Goal: Task Accomplishment & Management: Complete application form

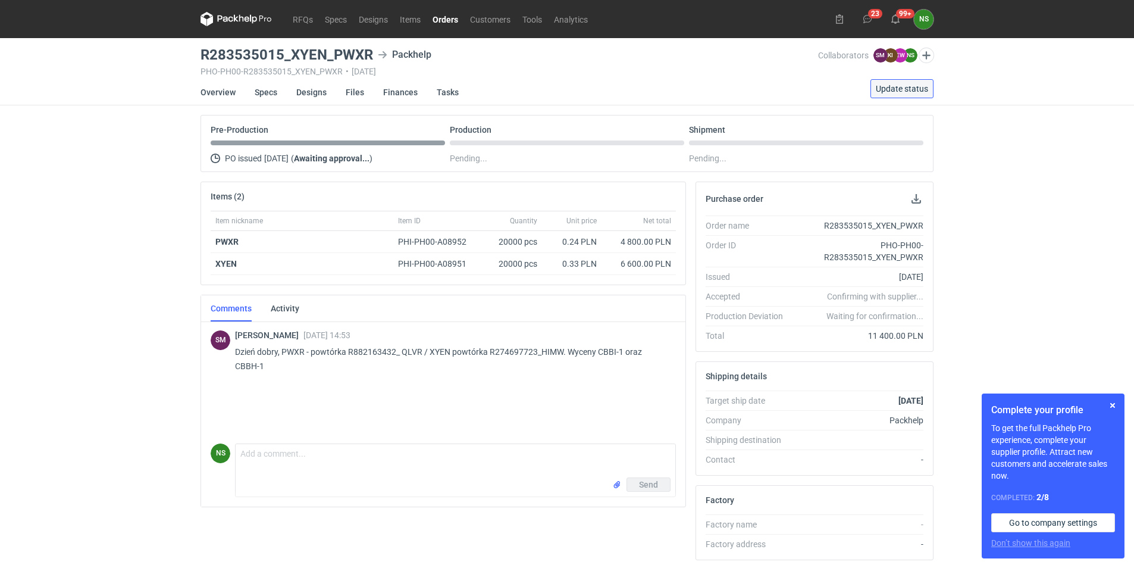
click at [899, 85] on span "Update status" at bounding box center [902, 89] width 52 height 8
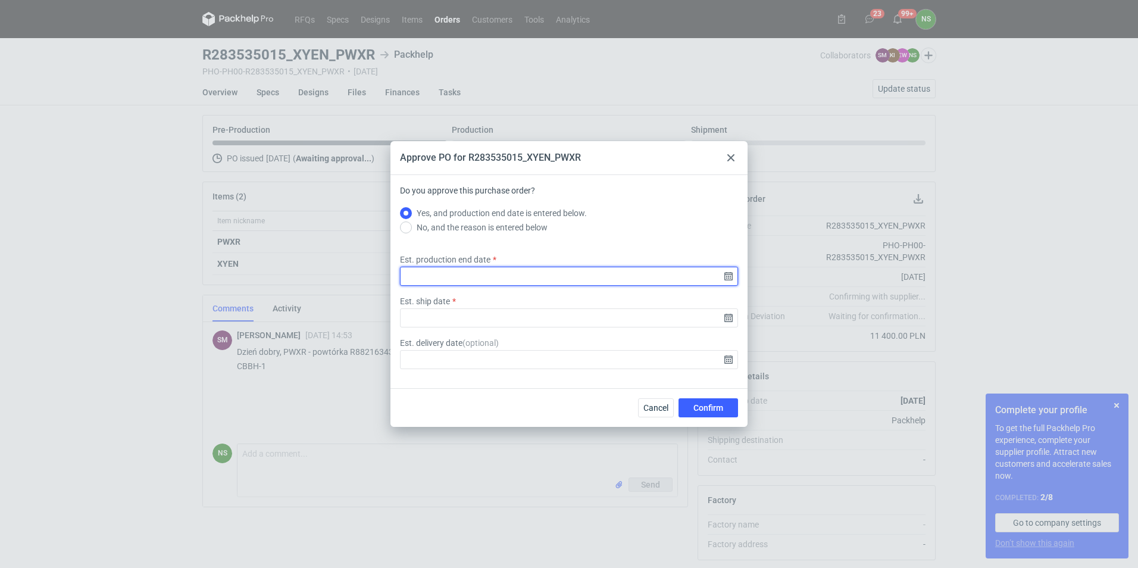
click at [733, 275] on input "Est. production end date" at bounding box center [569, 276] width 338 height 19
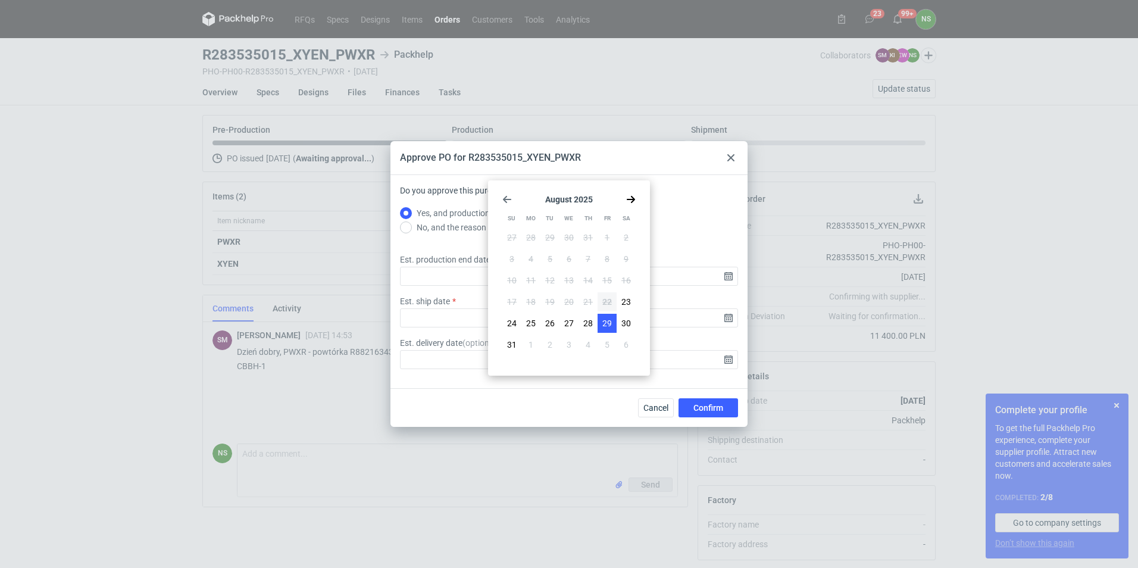
click at [608, 322] on span "29" at bounding box center [607, 323] width 10 height 12
type input "2025-08-29"
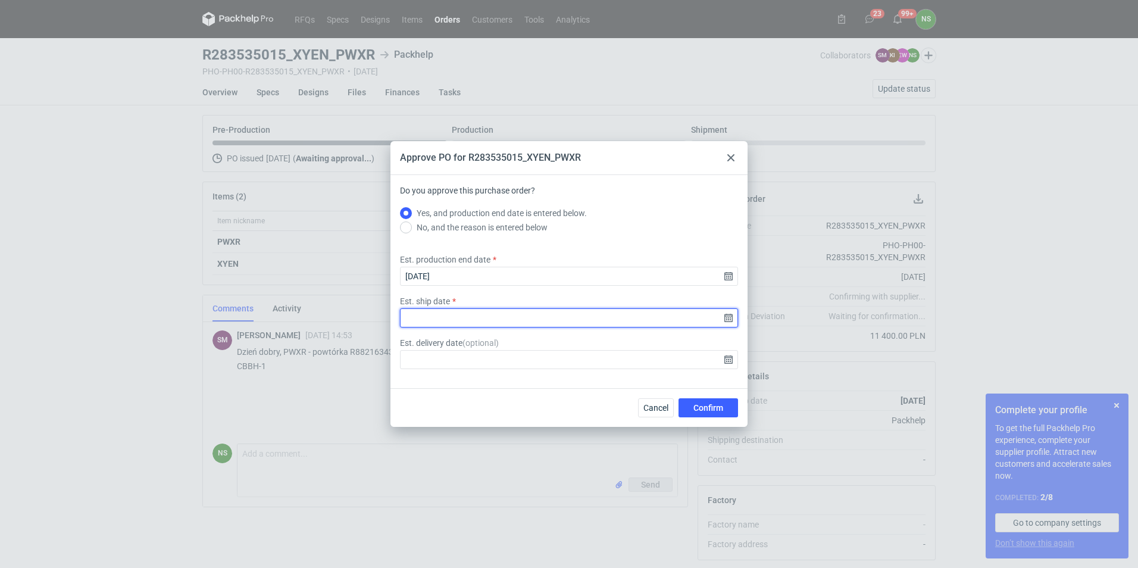
click at [730, 320] on input "Est. ship date" at bounding box center [569, 317] width 338 height 19
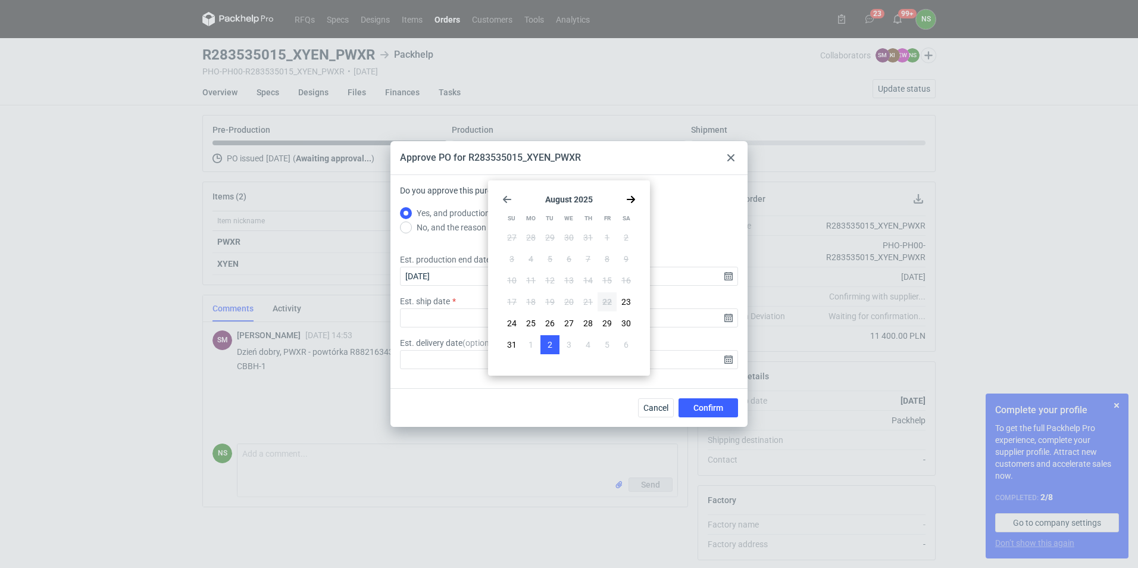
click at [549, 340] on span "2" at bounding box center [550, 345] width 5 height 12
type input "2025-09-02"
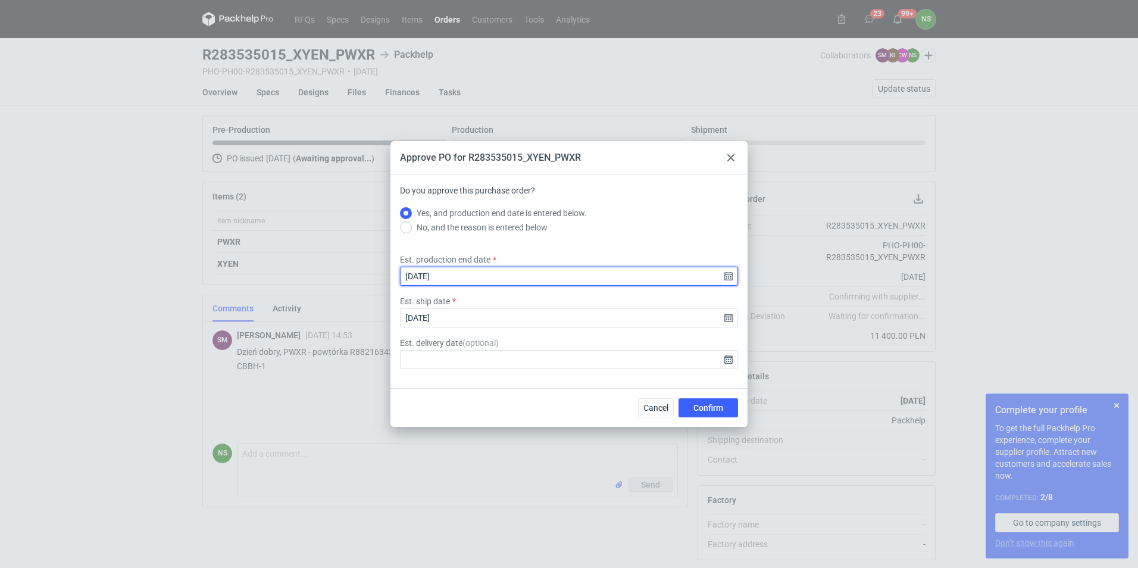
click at [731, 280] on input "2025-08-29" at bounding box center [569, 276] width 338 height 19
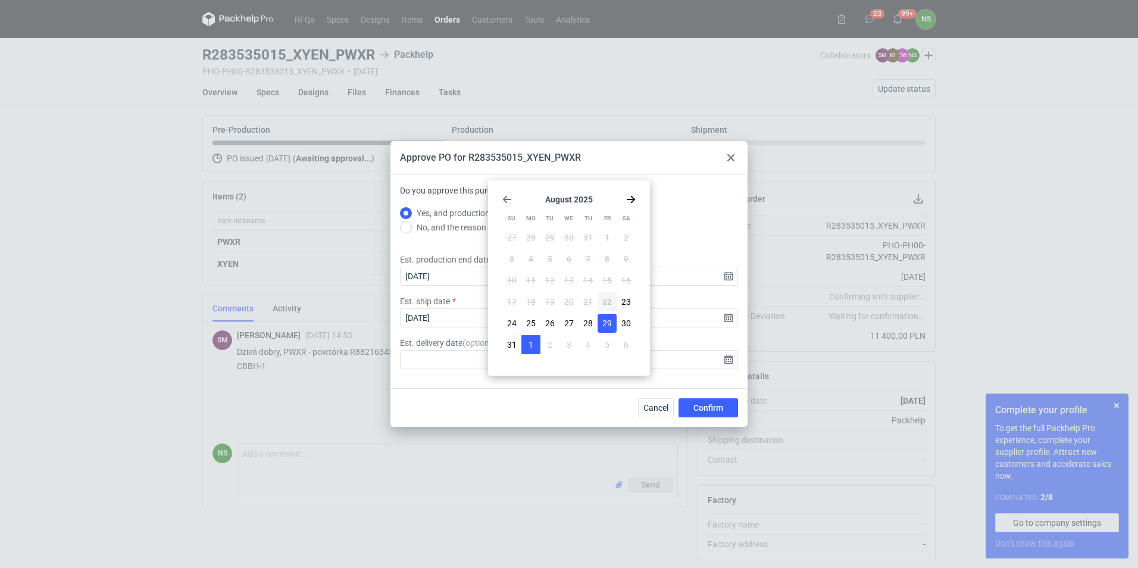
click at [537, 339] on button "1" at bounding box center [530, 344] width 19 height 19
type input "2025-09-01"
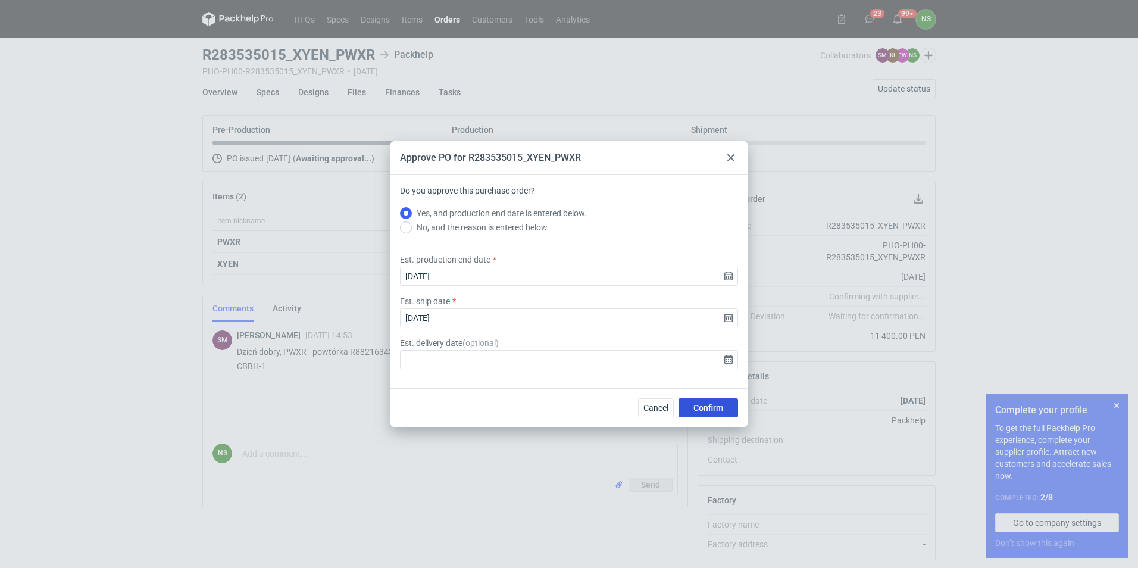
click at [701, 404] on span "Confirm" at bounding box center [708, 408] width 30 height 8
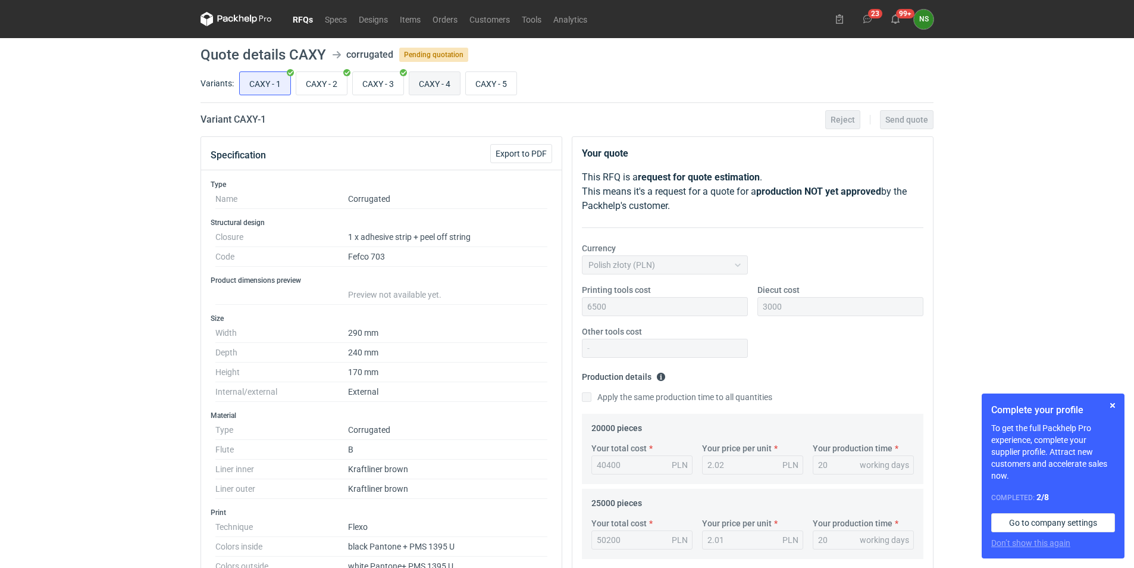
click at [434, 86] on input "CAXY - 4" at bounding box center [434, 83] width 51 height 23
radio input "true"
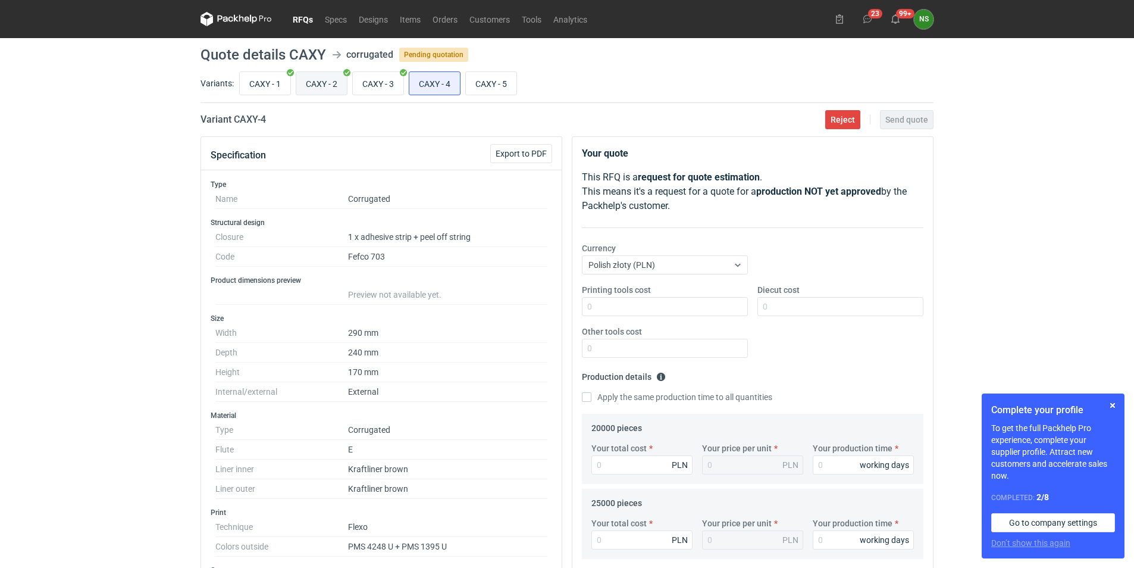
click at [317, 81] on input "CAXY - 2" at bounding box center [321, 83] width 51 height 23
radio input "true"
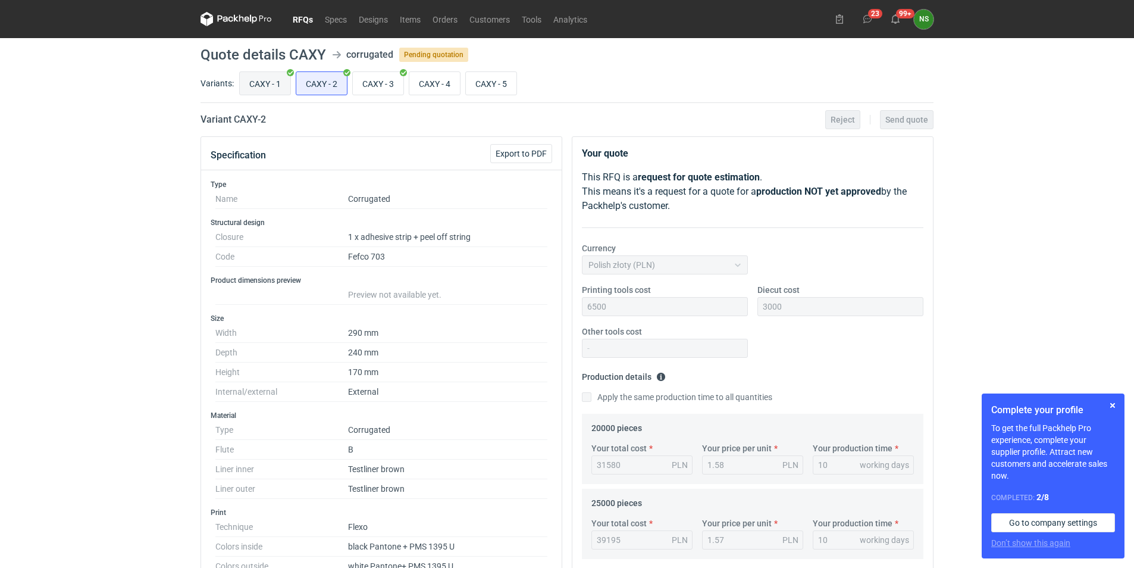
click at [259, 80] on input "CAXY - 1" at bounding box center [265, 83] width 51 height 23
radio input "true"
click at [427, 89] on input "CAXY - 4" at bounding box center [434, 83] width 51 height 23
radio input "true"
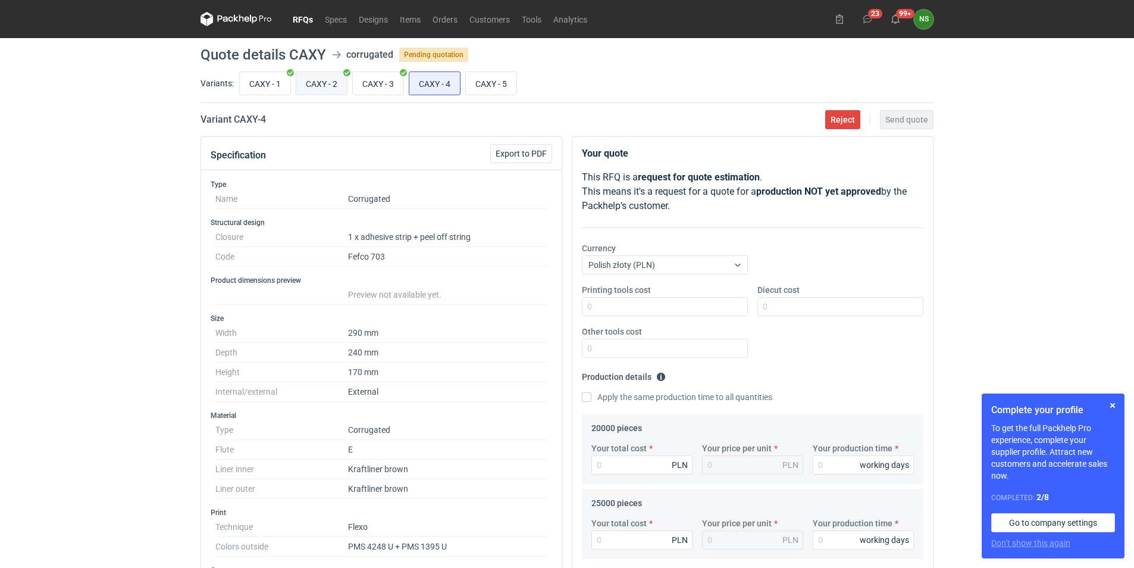
click at [324, 83] on input "CAXY - 2" at bounding box center [321, 83] width 51 height 23
radio input "true"
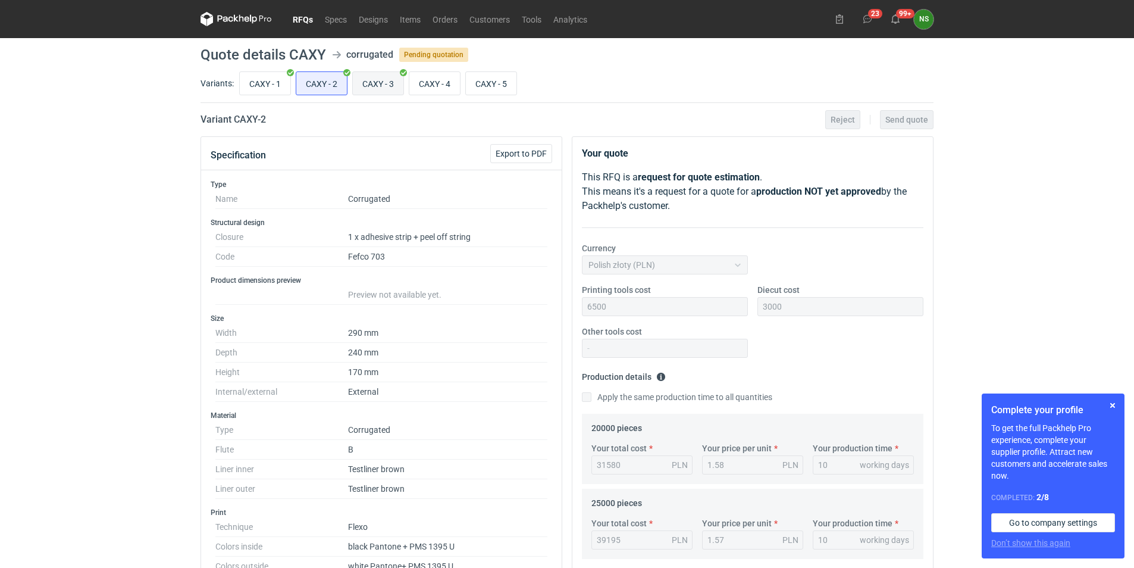
click at [373, 81] on input "CAXY - 3" at bounding box center [378, 83] width 51 height 23
radio input "true"
click at [435, 82] on input "CAXY - 4" at bounding box center [434, 83] width 51 height 23
radio input "true"
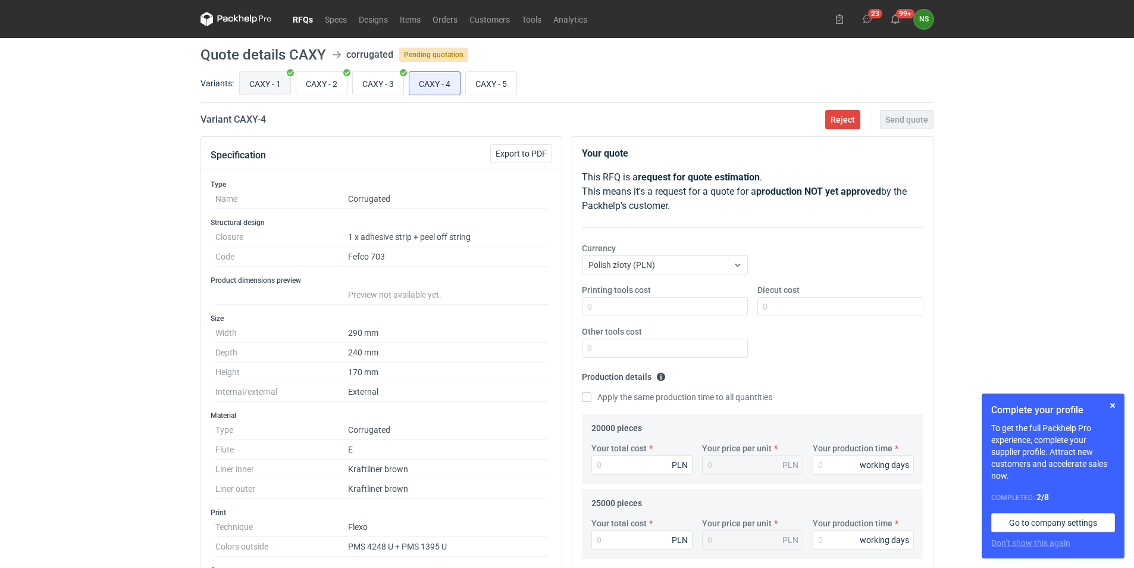
click at [274, 86] on input "CAXY - 1" at bounding box center [265, 83] width 51 height 23
radio input "true"
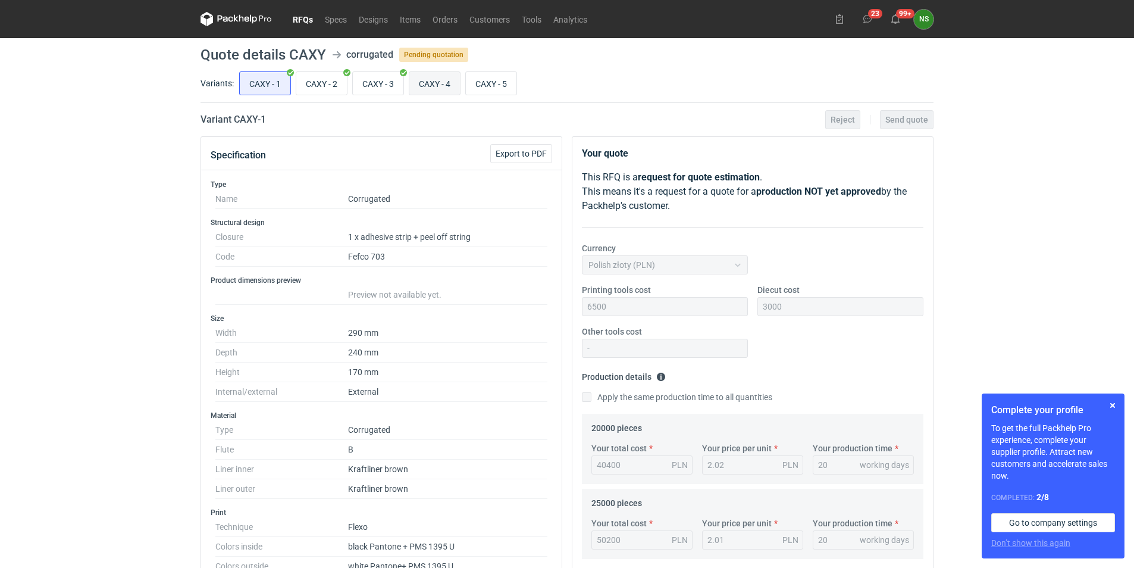
click at [438, 84] on input "CAXY - 4" at bounding box center [434, 83] width 51 height 23
radio input "true"
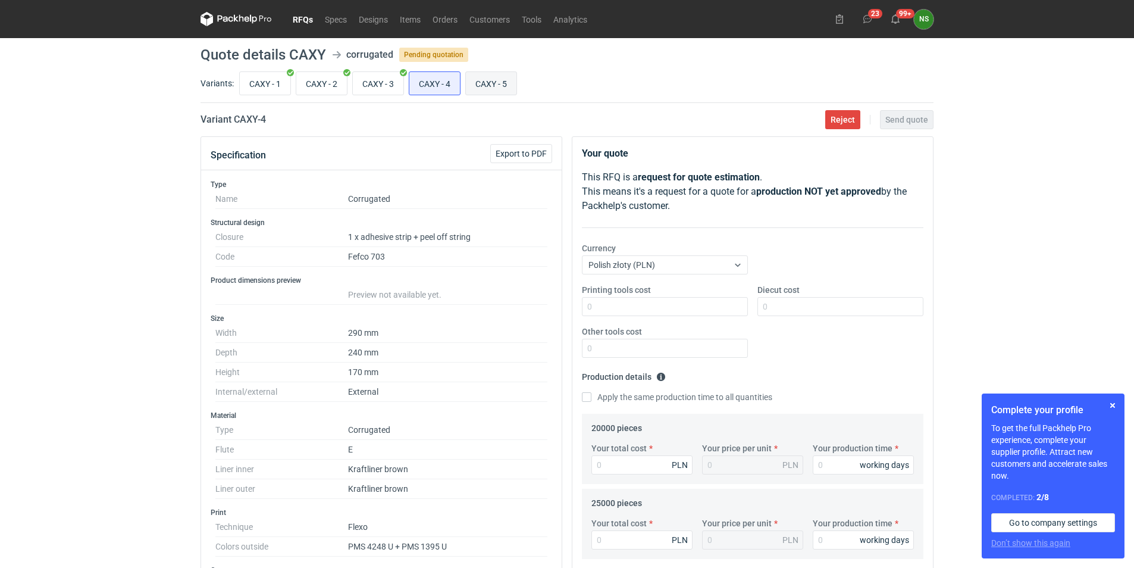
click at [497, 86] on input "CAXY - 5" at bounding box center [491, 83] width 51 height 23
radio input "true"
click at [379, 83] on input "CAXY - 3" at bounding box center [378, 83] width 51 height 23
radio input "true"
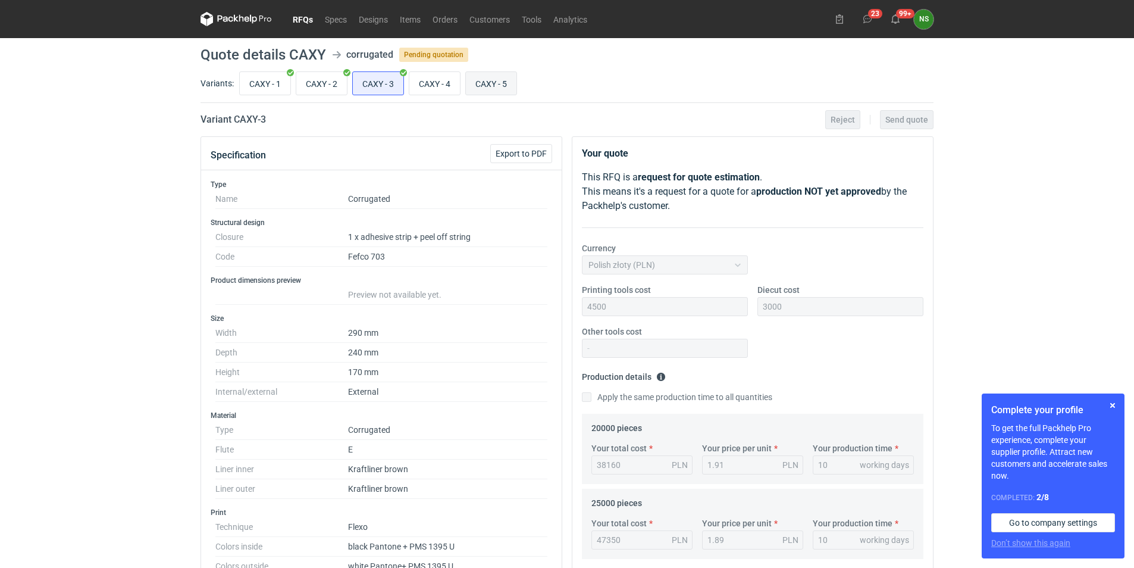
click at [501, 82] on input "CAXY - 5" at bounding box center [491, 83] width 51 height 23
radio input "true"
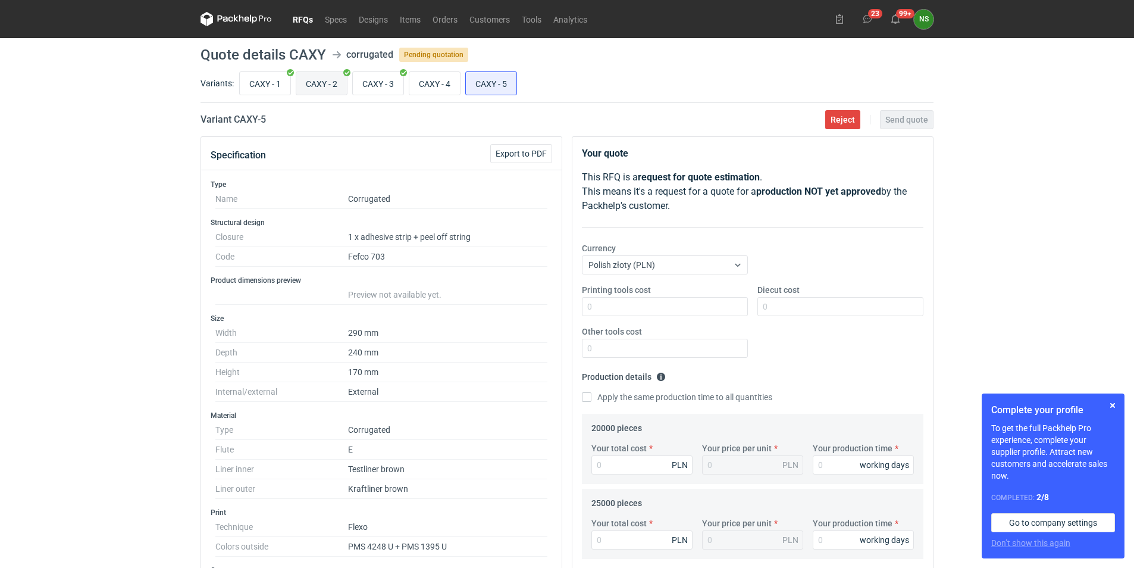
click at [317, 81] on input "CAXY - 2" at bounding box center [321, 83] width 51 height 23
radio input "true"
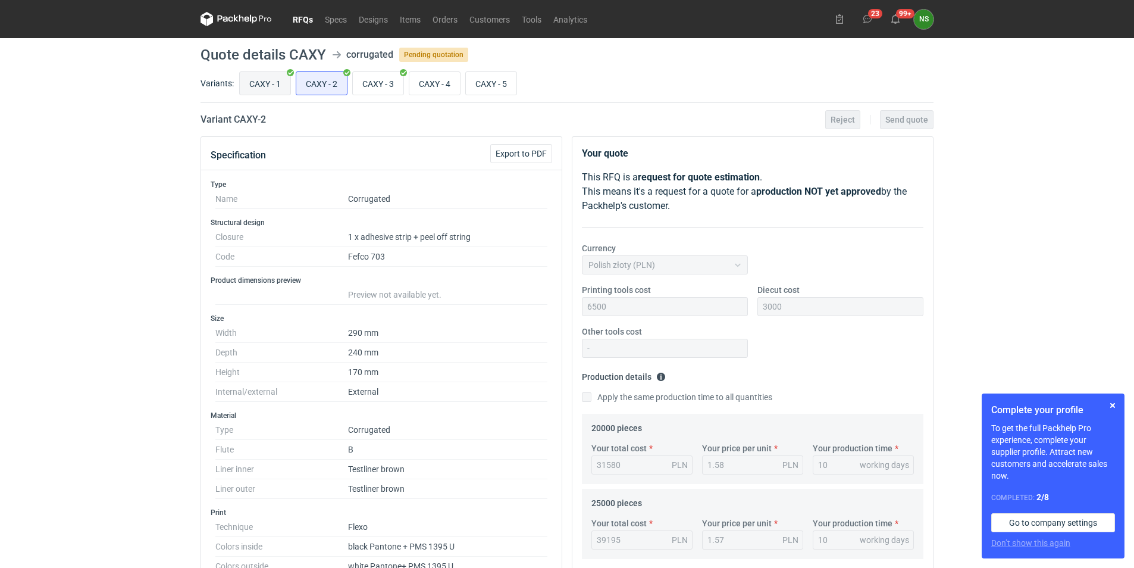
click at [264, 83] on input "CAXY - 1" at bounding box center [265, 83] width 51 height 23
radio input "true"
click at [373, 80] on input "CAXY - 3" at bounding box center [378, 83] width 51 height 23
radio input "true"
click at [492, 85] on input "CAXY - 5" at bounding box center [491, 83] width 51 height 23
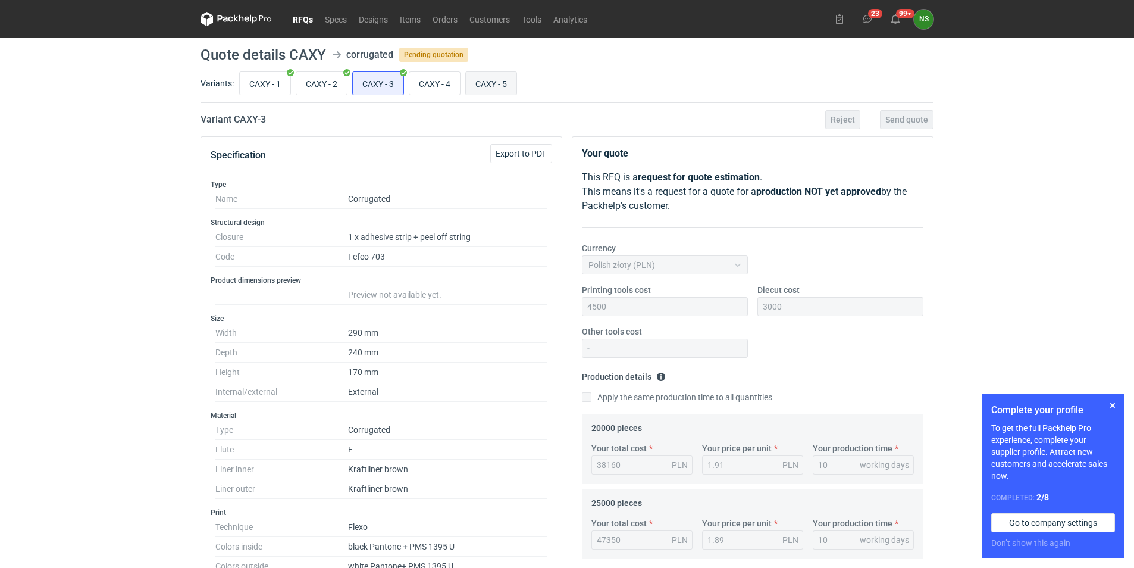
radio input "true"
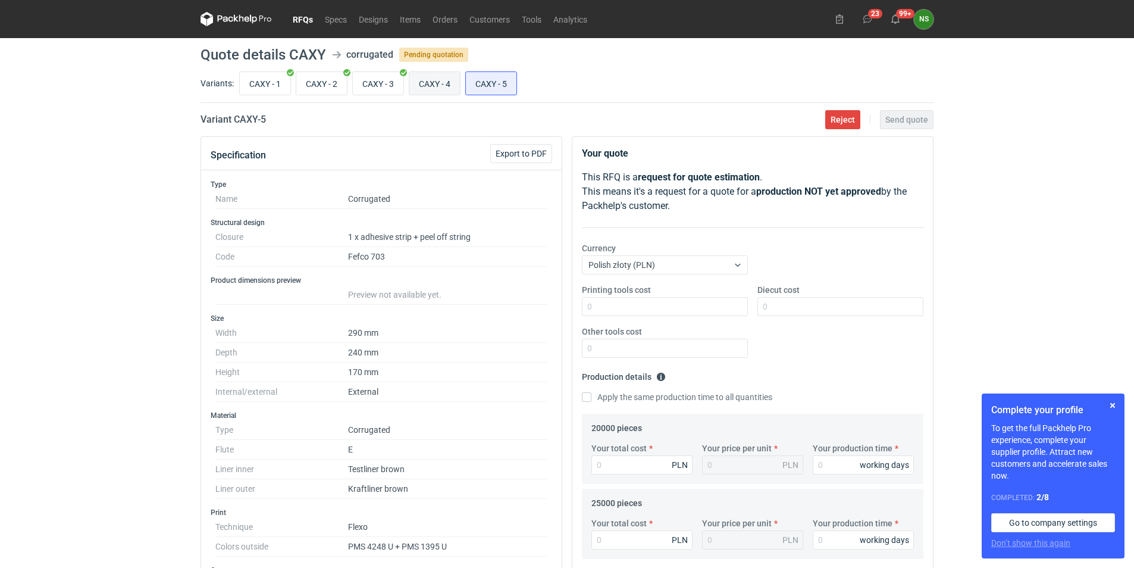
click at [445, 77] on input "CAXY - 4" at bounding box center [434, 83] width 51 height 23
radio input "true"
click at [386, 80] on input "CAXY - 3" at bounding box center [378, 83] width 51 height 23
radio input "true"
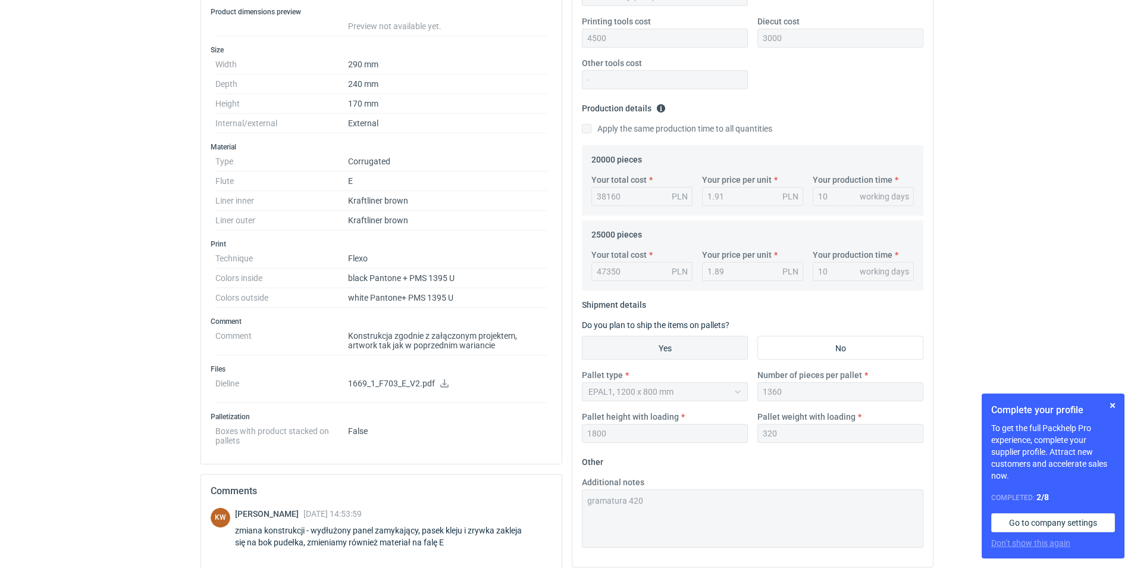
scroll to position [298, 0]
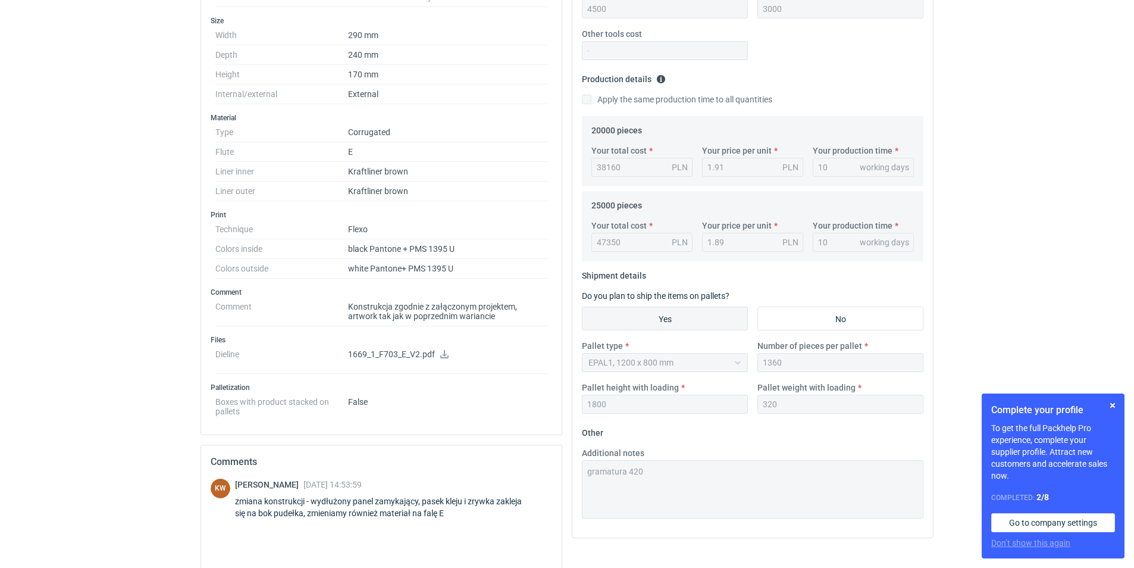
click at [449, 354] on p "1669_1_F703_E_V2.pdf" at bounding box center [447, 354] width 199 height 11
click at [446, 351] on icon at bounding box center [445, 354] width 10 height 8
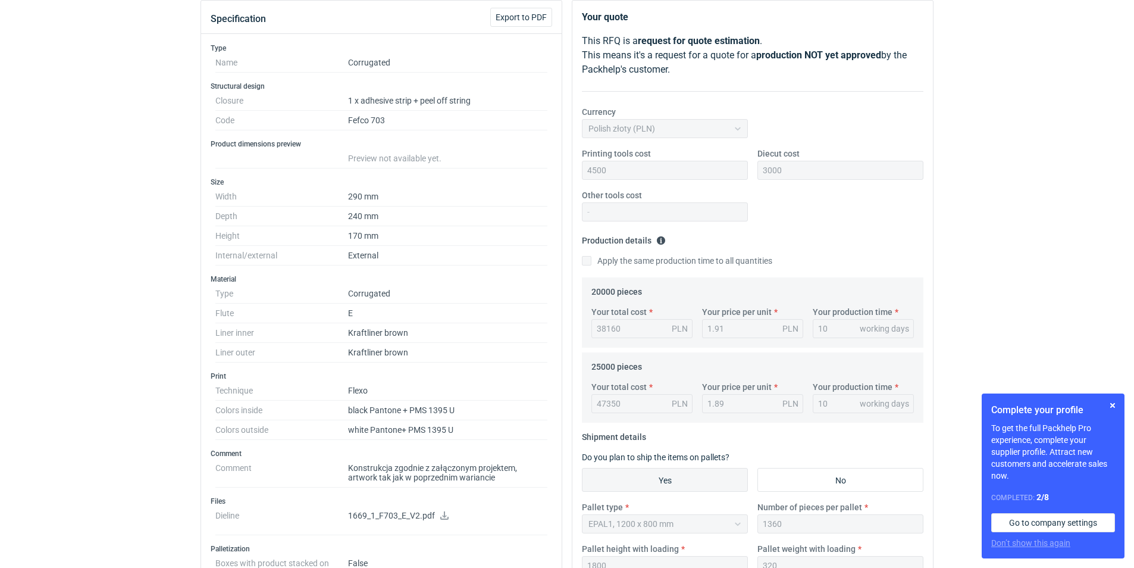
scroll to position [0, 0]
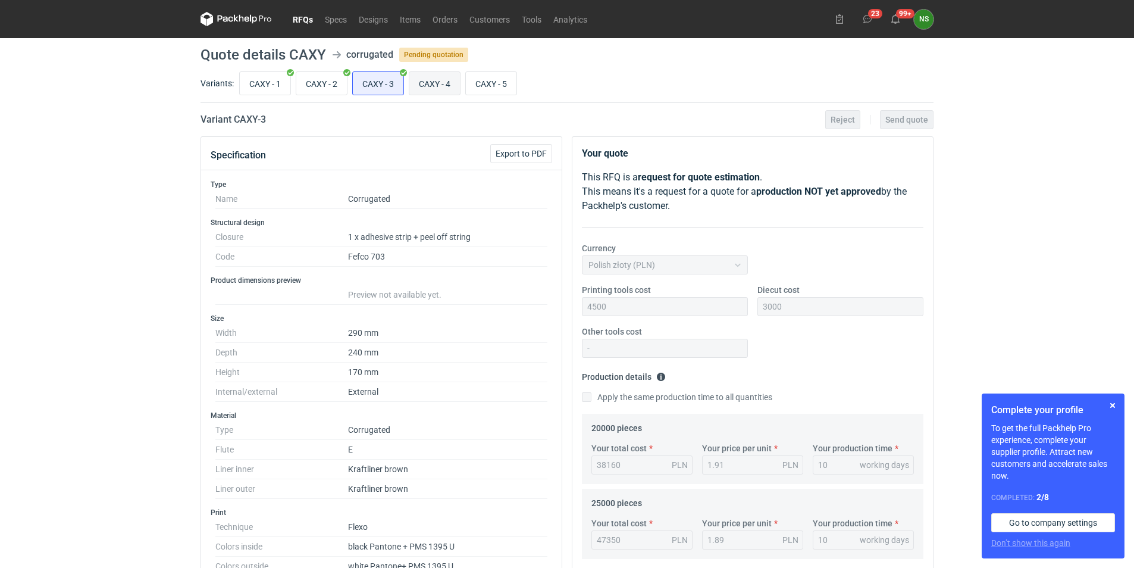
click at [440, 82] on input "CAXY - 4" at bounding box center [434, 83] width 51 height 23
radio input "true"
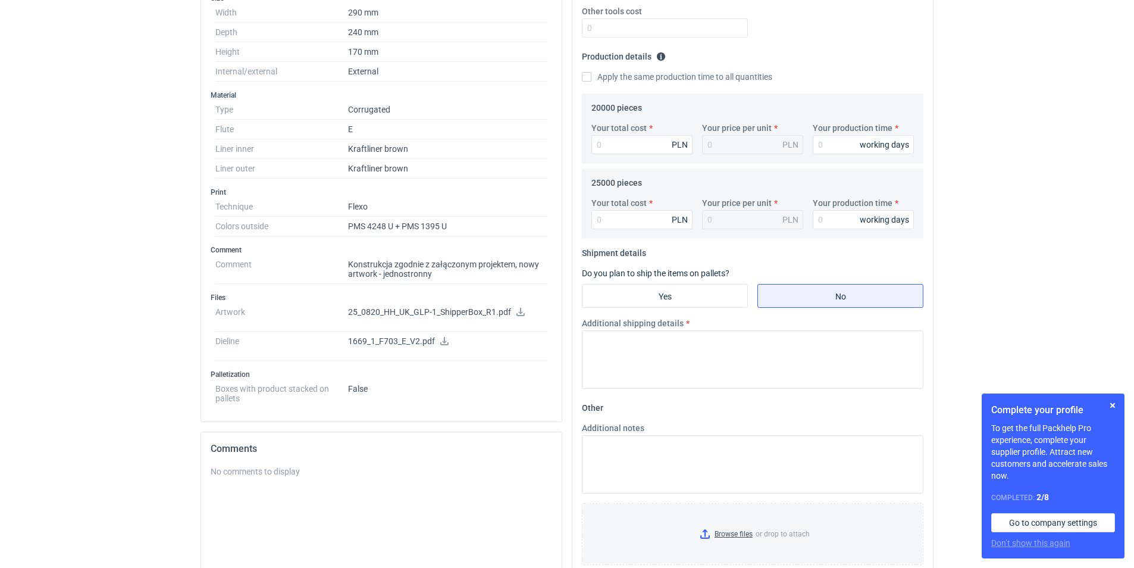
scroll to position [470, 0]
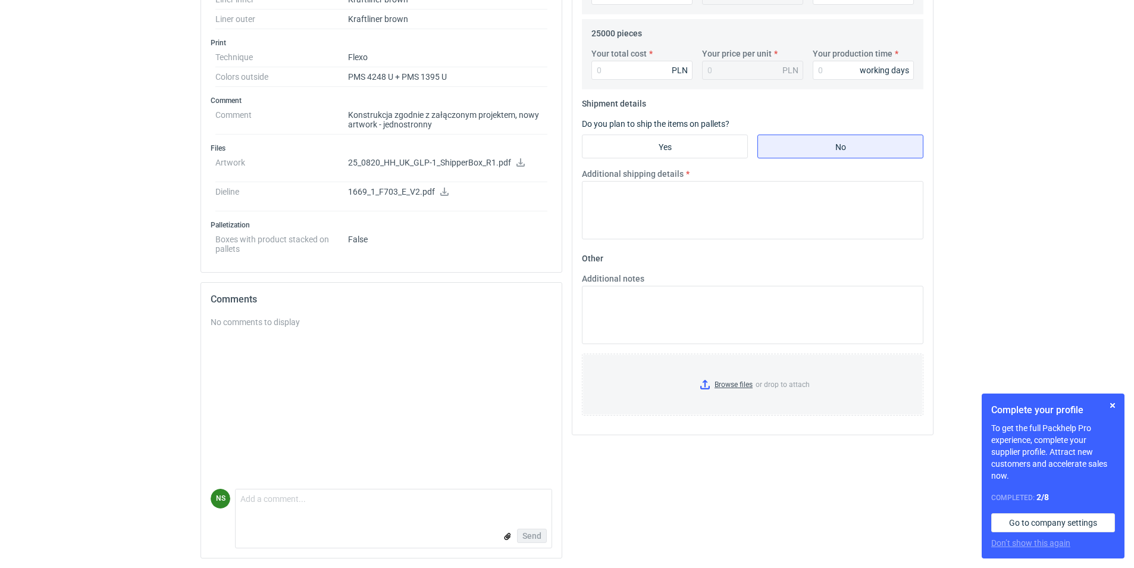
click at [517, 161] on icon at bounding box center [521, 162] width 10 height 8
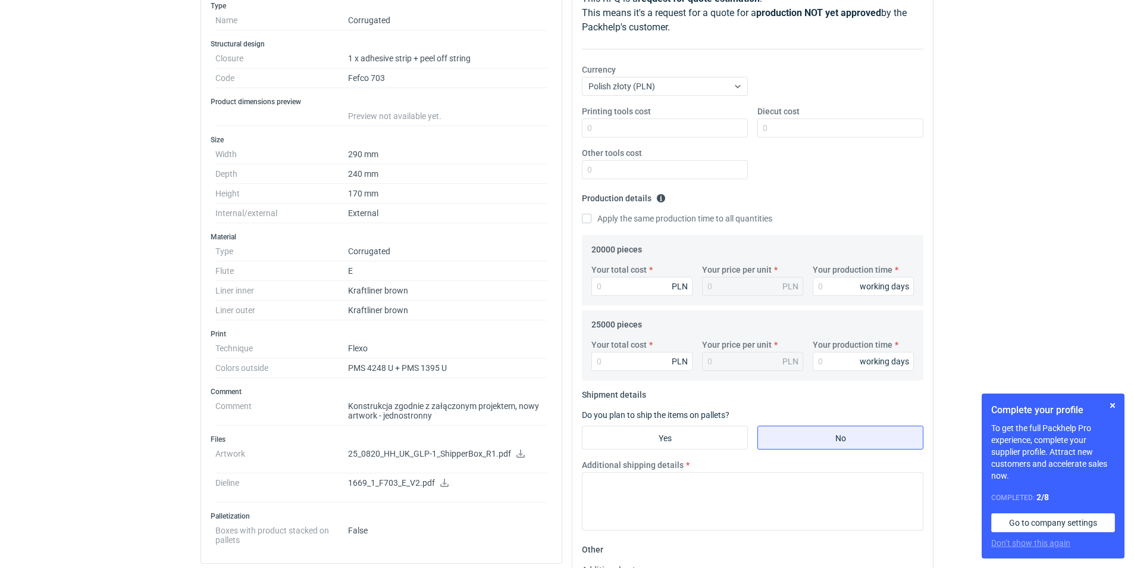
scroll to position [0, 0]
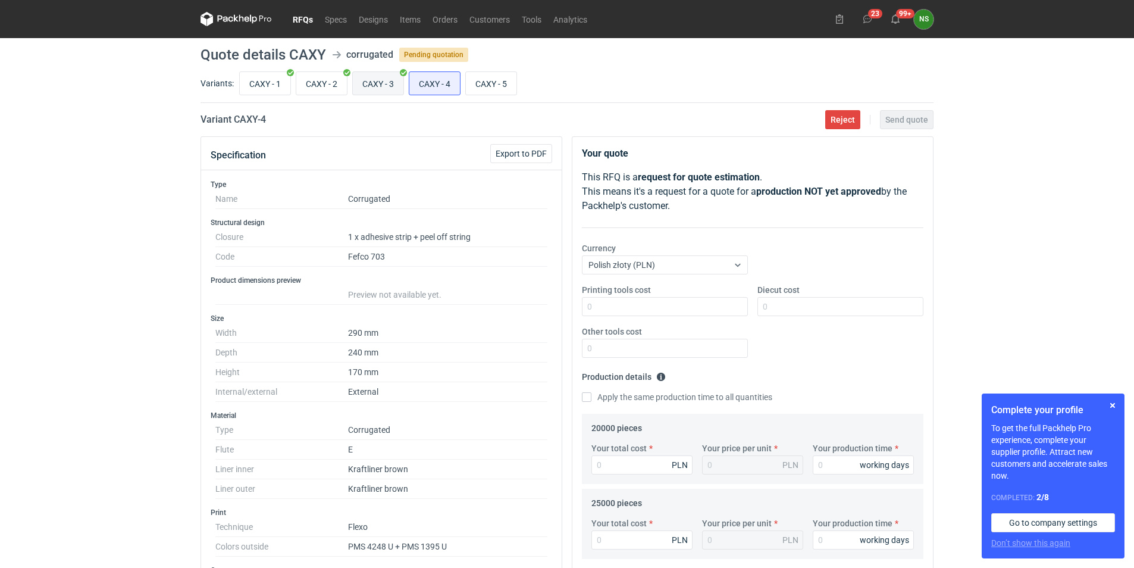
click at [383, 83] on input "CAXY - 3" at bounding box center [378, 83] width 51 height 23
radio input "true"
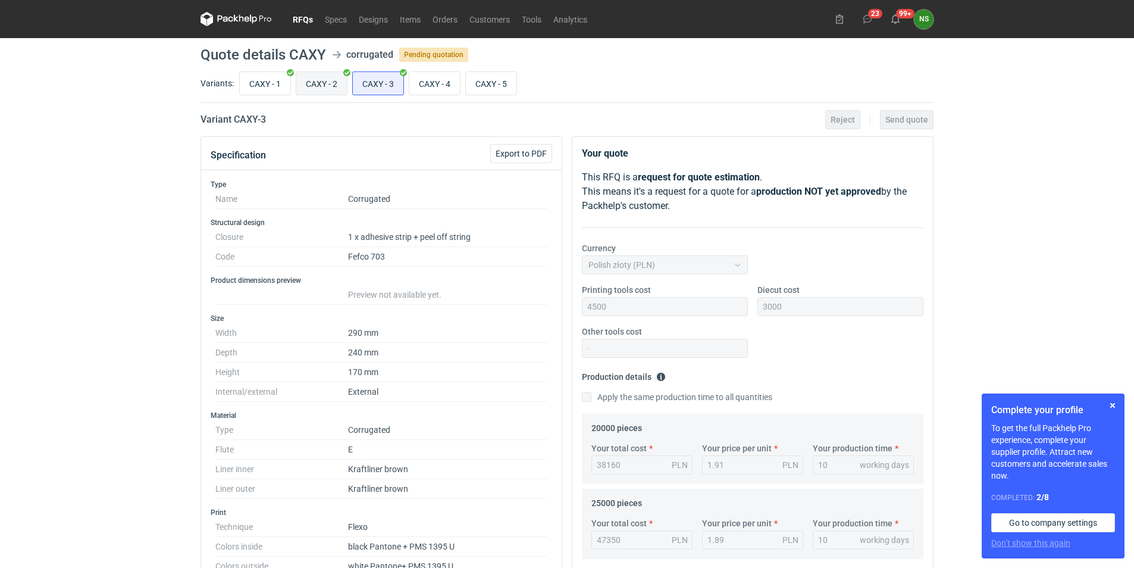
click at [314, 83] on input "CAXY - 2" at bounding box center [321, 83] width 51 height 23
radio input "true"
click at [258, 85] on input "CAXY - 1" at bounding box center [265, 83] width 51 height 23
radio input "true"
click at [315, 85] on input "CAXY - 2" at bounding box center [321, 83] width 51 height 23
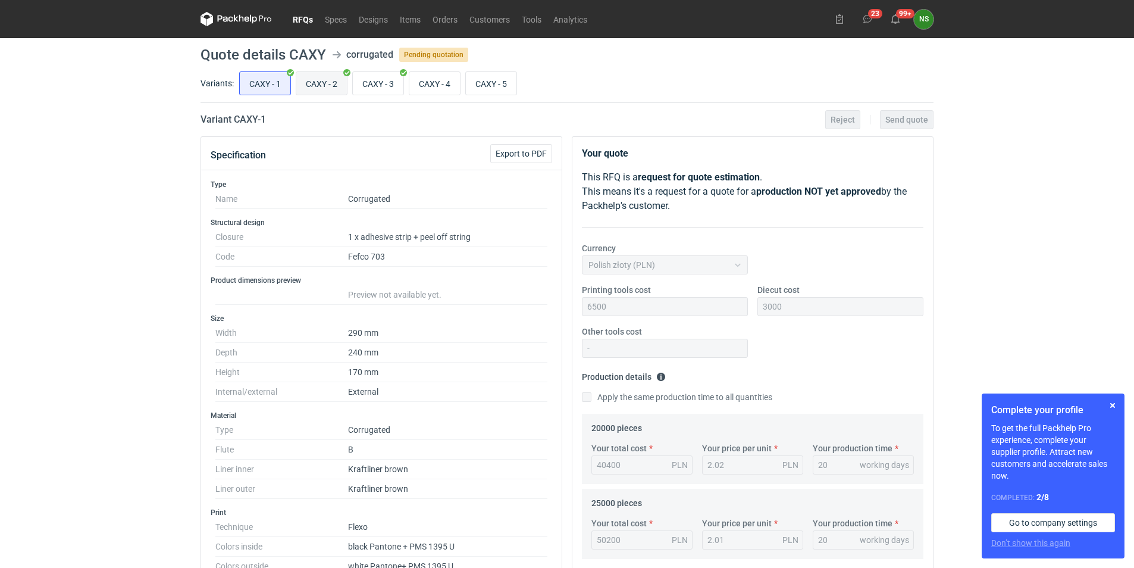
radio input "true"
click at [435, 81] on input "CAXY - 4" at bounding box center [434, 83] width 51 height 23
radio input "true"
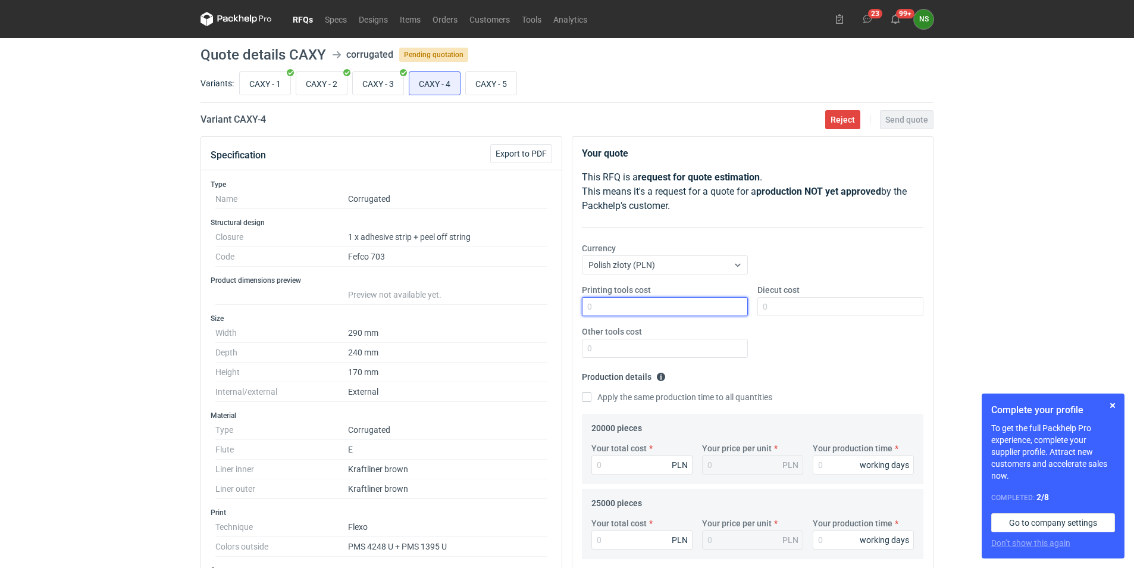
drag, startPoint x: 615, startPoint y: 306, endPoint x: 569, endPoint y: 309, distance: 46.0
type input "3000"
click at [777, 309] on input "Diecut cost" at bounding box center [841, 306] width 166 height 19
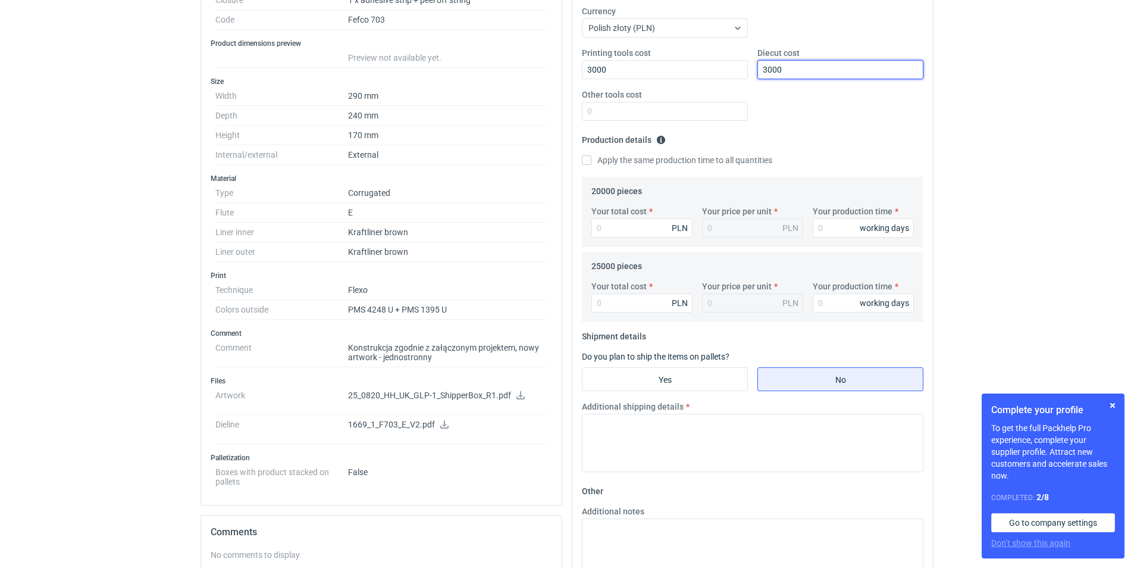
scroll to position [238, 0]
type input "3000"
click at [645, 226] on input "Your total cost" at bounding box center [642, 226] width 101 height 19
type input "1790"
type input "0.09"
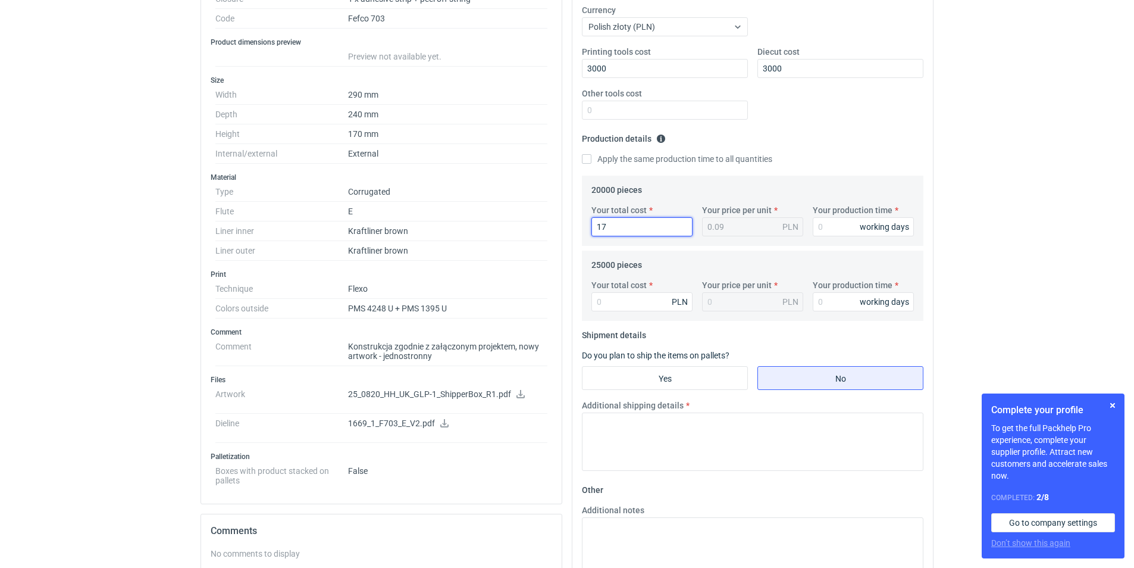
type input "1"
drag, startPoint x: 843, startPoint y: 226, endPoint x: 783, endPoint y: 227, distance: 60.7
click at [786, 230] on div "Your total cost PLN Your price per unit PLN Your production time working days" at bounding box center [753, 225] width 332 height 42
type input "10"
click at [647, 225] on input "Your total cost" at bounding box center [642, 226] width 101 height 19
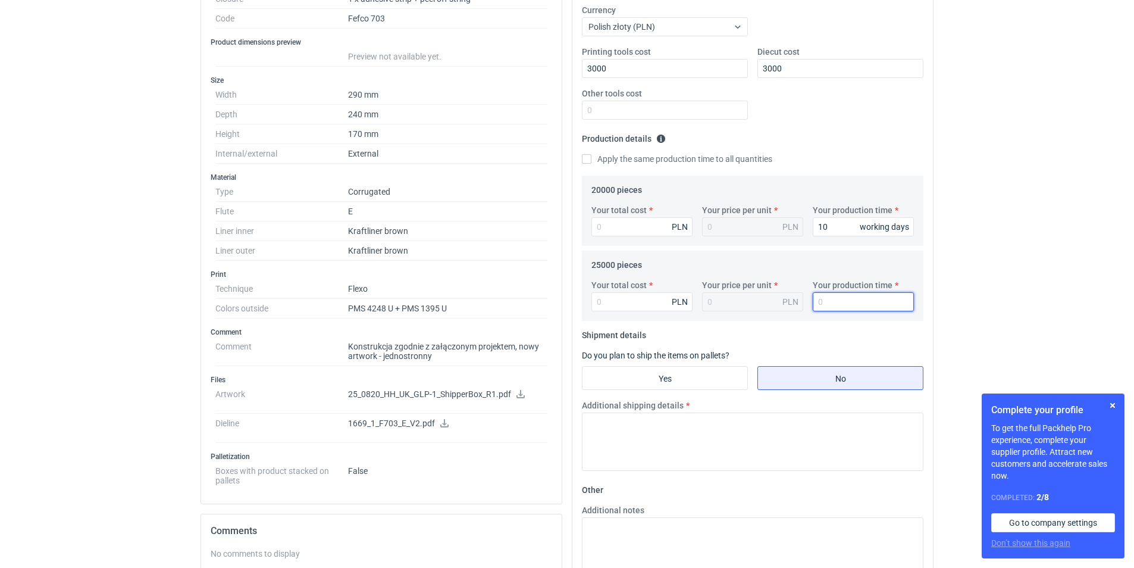
click at [833, 304] on input "Your production time" at bounding box center [863, 301] width 101 height 19
type input "10"
click at [619, 227] on input "Your total cost" at bounding box center [642, 226] width 101 height 19
type input "358"
type input "0.02"
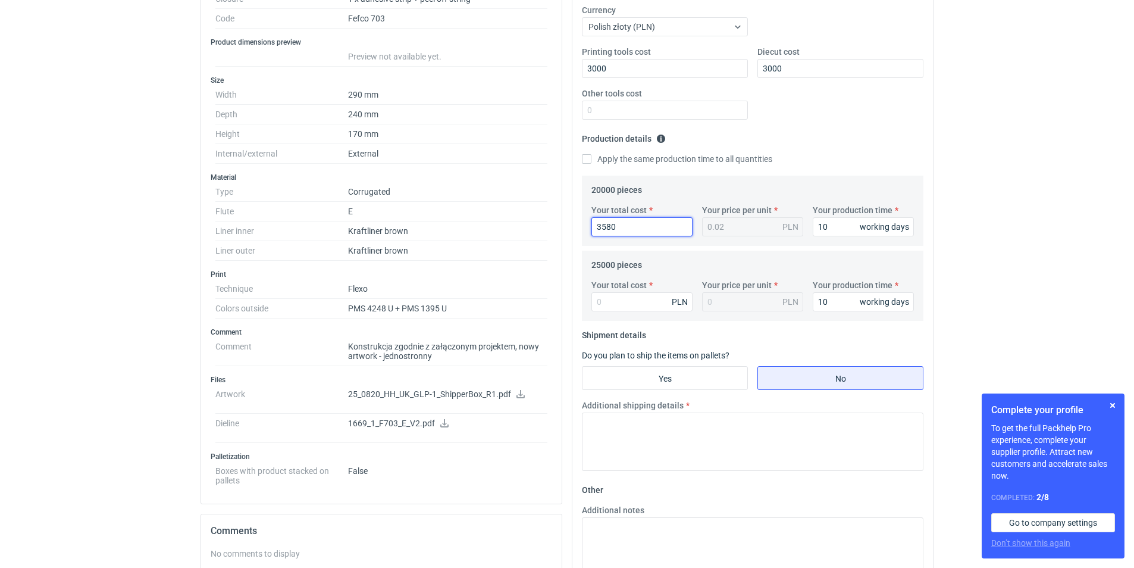
type input "35800"
type input "1.79"
type input "35800"
click at [631, 304] on input "Your total cost" at bounding box center [642, 301] width 101 height 19
type input "43625"
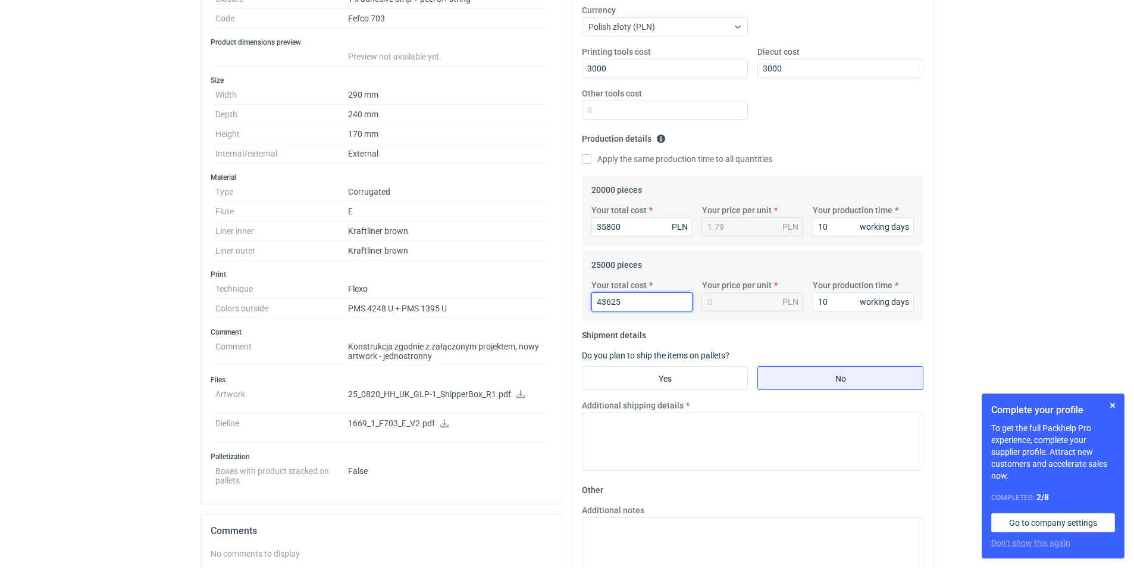
type input "1.75"
type input "43624"
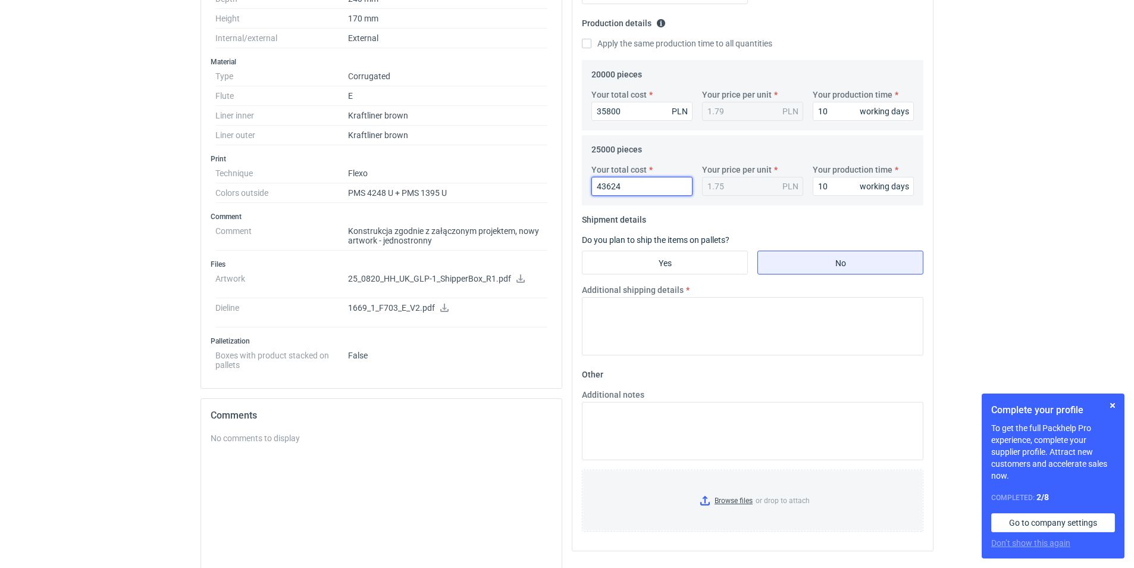
scroll to position [357, 0]
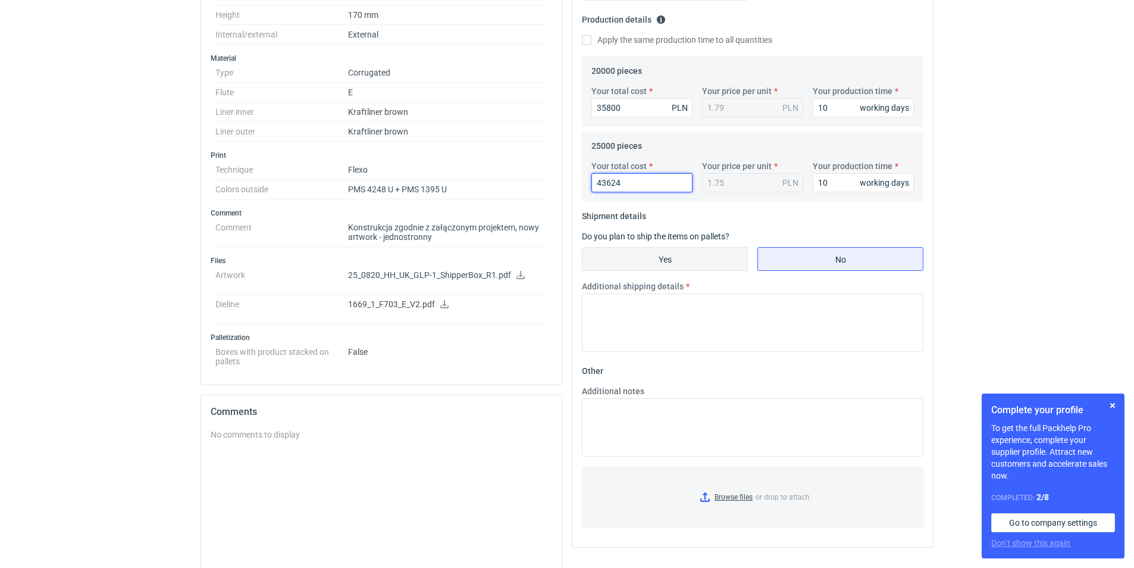
type input "1.74"
type input "43624"
click at [693, 266] on input "Yes" at bounding box center [665, 259] width 165 height 23
radio input "true"
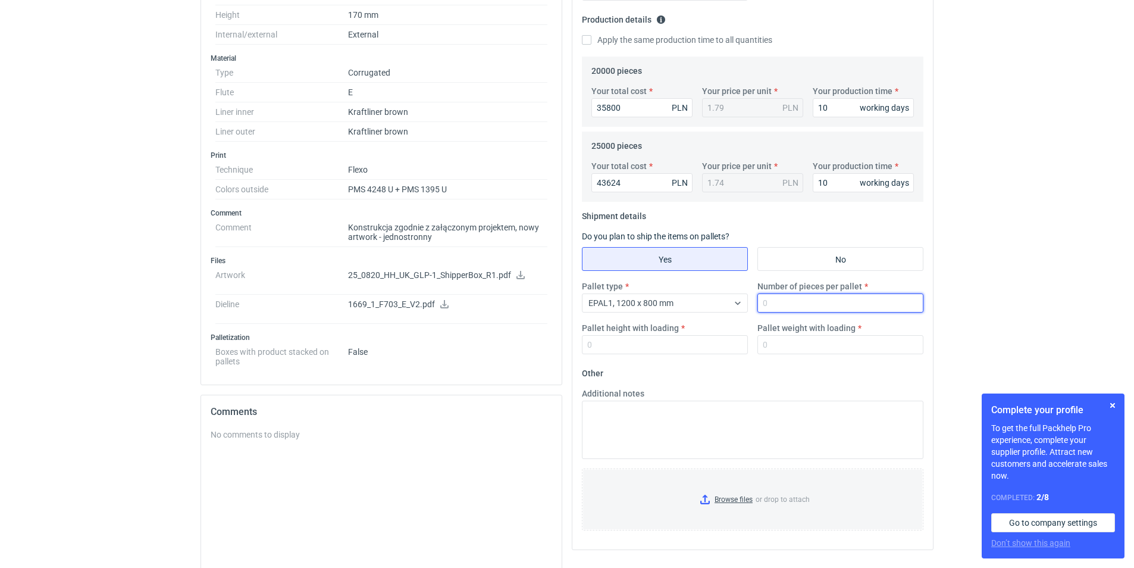
click at [777, 308] on input "Number of pieces per pallet" at bounding box center [841, 302] width 166 height 19
type input "1360"
click at [631, 345] on input "Pallet height with loading" at bounding box center [665, 344] width 166 height 19
type input "2000"
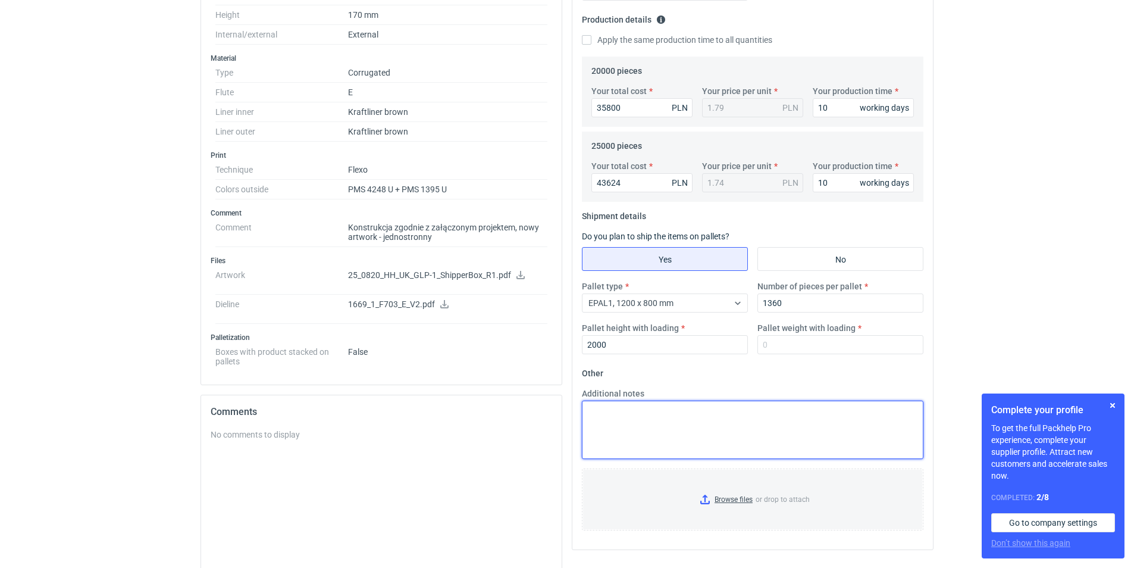
click at [643, 432] on textarea "Additional notes" at bounding box center [753, 430] width 342 height 58
click at [603, 420] on textarea "Additional notes" at bounding box center [753, 430] width 342 height 58
paste textarea "T30E1KWK0420"
paste textarea "KLB 135/W 110/KLB 135"
click at [651, 413] on textarea "T30E1KWK0420- KLB 135/W 110/KLB 135" at bounding box center [753, 430] width 342 height 58
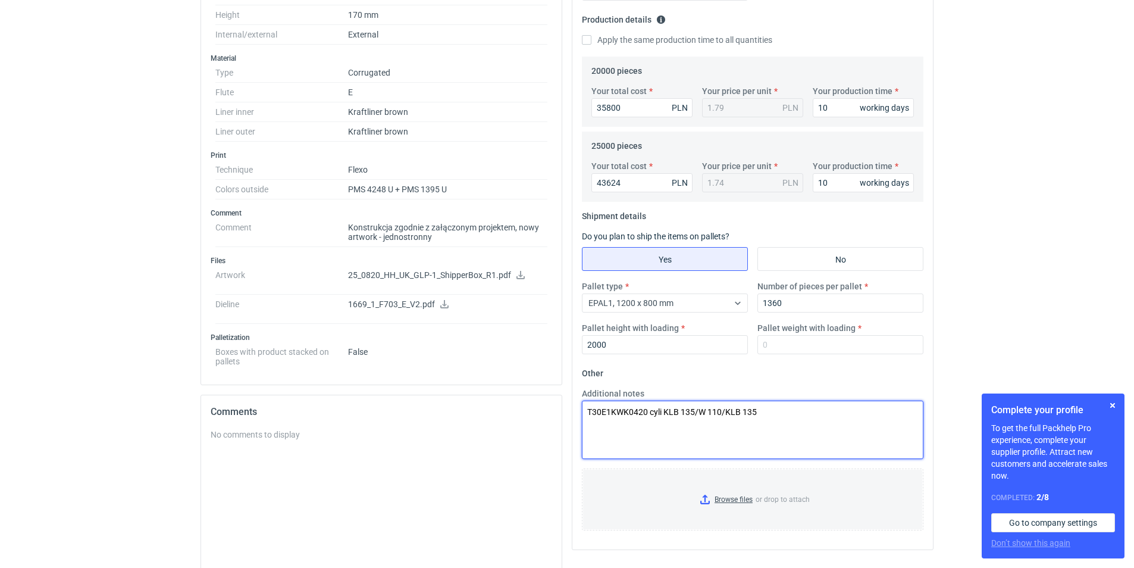
click at [655, 414] on textarea "T30E1KWK0420 cyli KLB 135/W 110/KLB 135" at bounding box center [753, 430] width 342 height 58
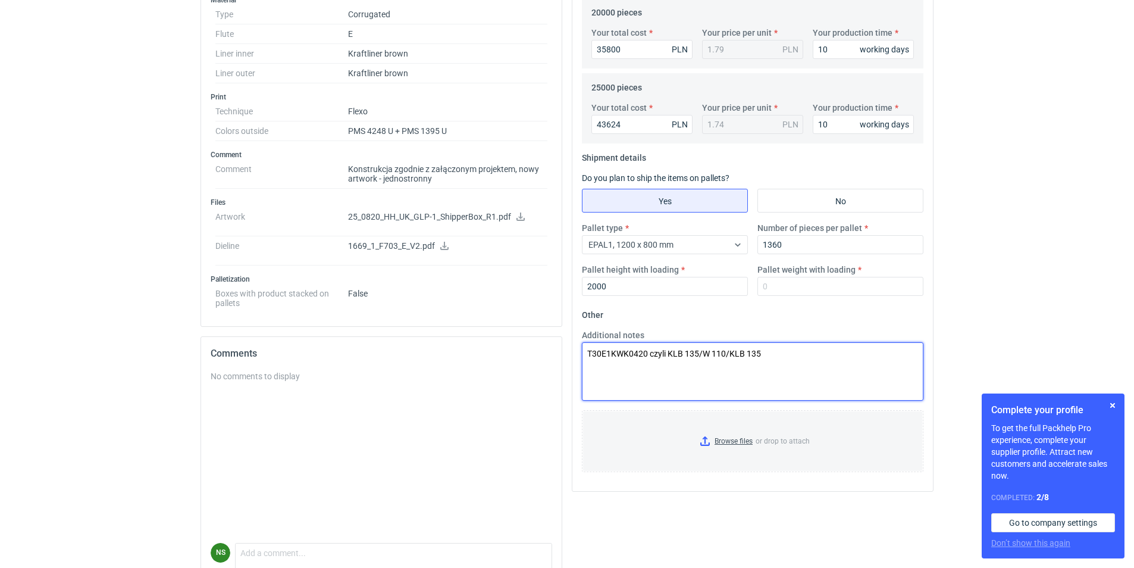
scroll to position [417, 0]
click at [727, 383] on textarea "T30E1KWK0420 czyli KLB 135/W 110/KLB 135" at bounding box center [753, 370] width 342 height 58
type textarea "T30E1KWK0420 czyli KLB 135/W 110/KLB 135"
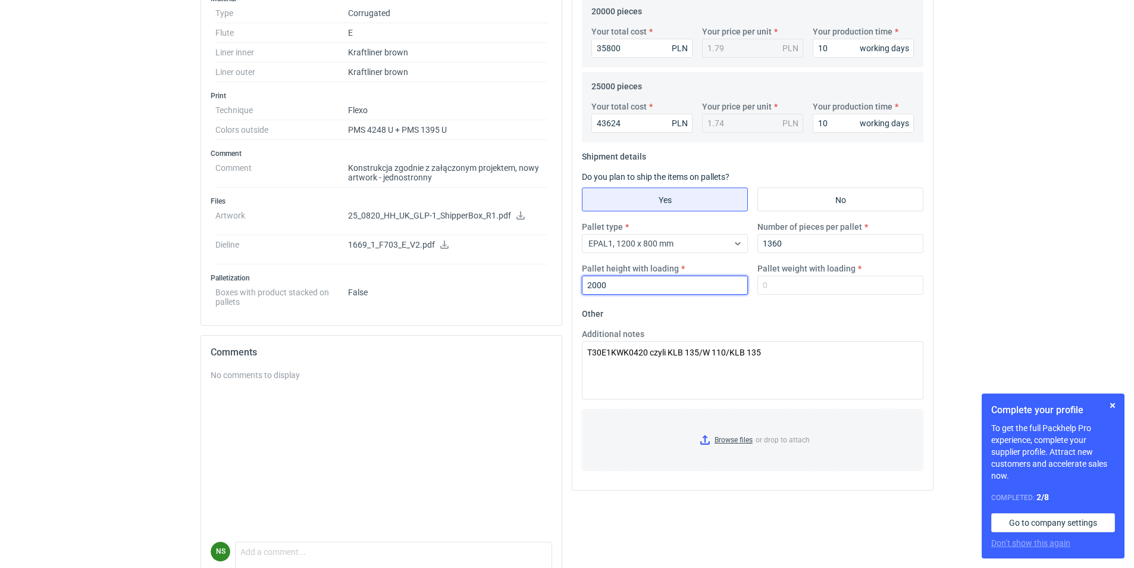
click at [667, 286] on input "2000" at bounding box center [665, 285] width 166 height 19
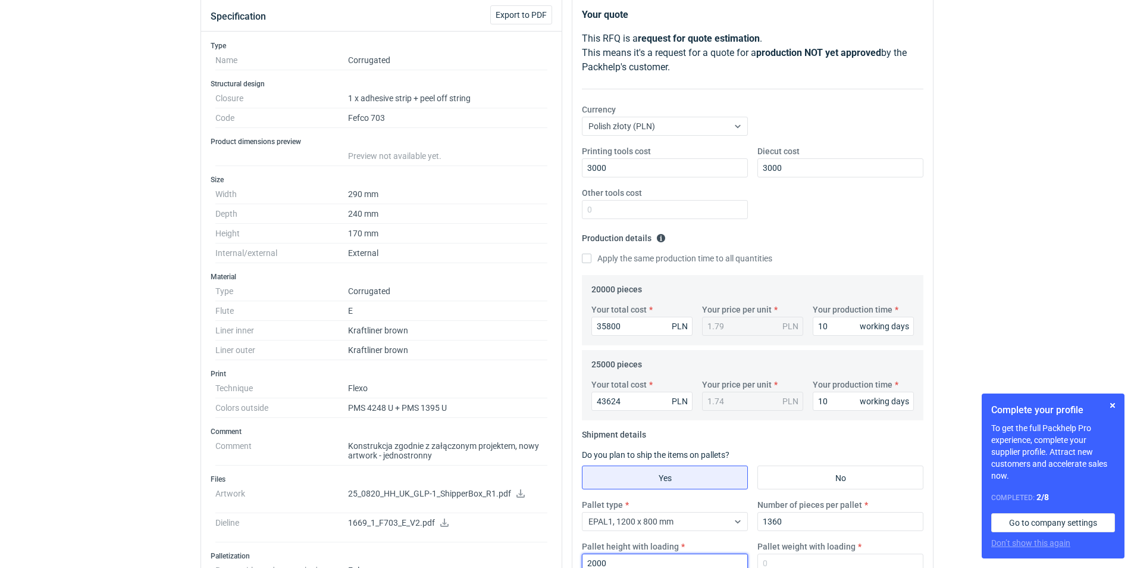
scroll to position [298, 0]
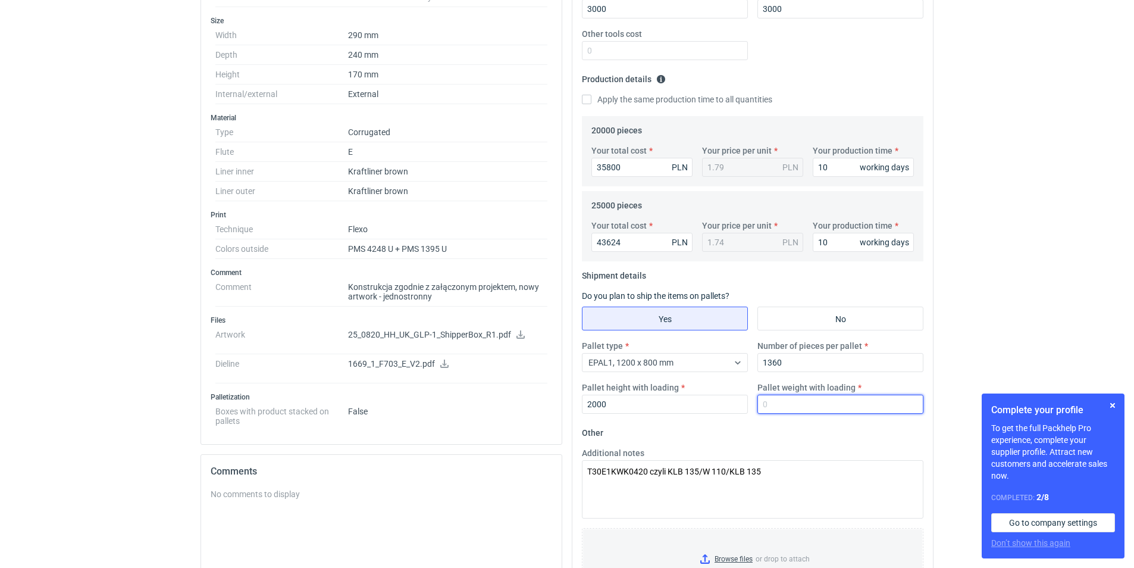
click at [802, 407] on input "Pallet weight with loading" at bounding box center [841, 404] width 166 height 19
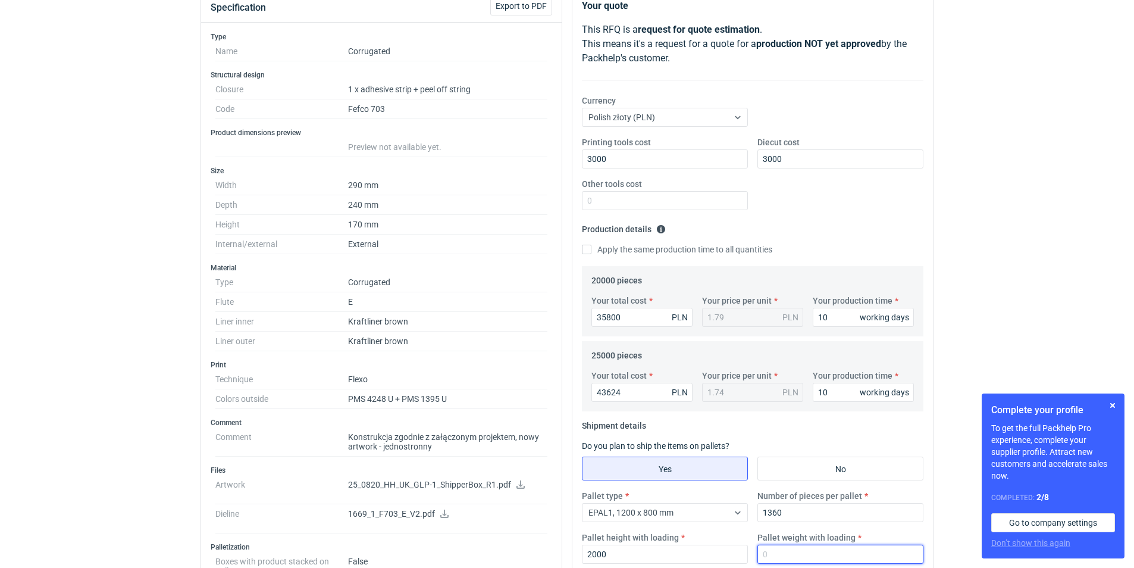
scroll to position [0, 0]
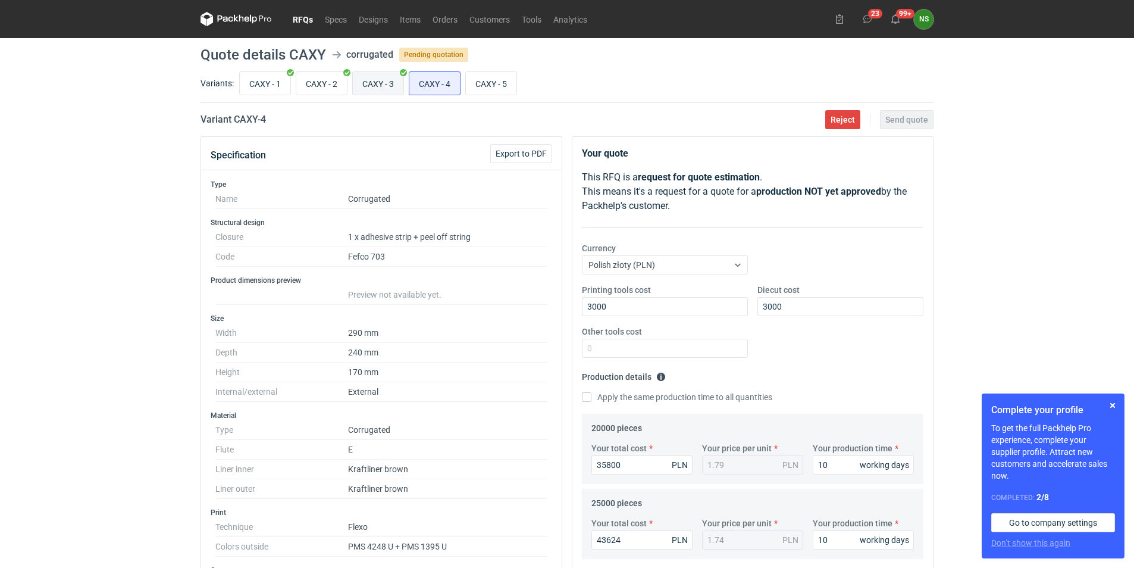
click at [381, 81] on input "CAXY - 3" at bounding box center [378, 83] width 51 height 23
radio input "true"
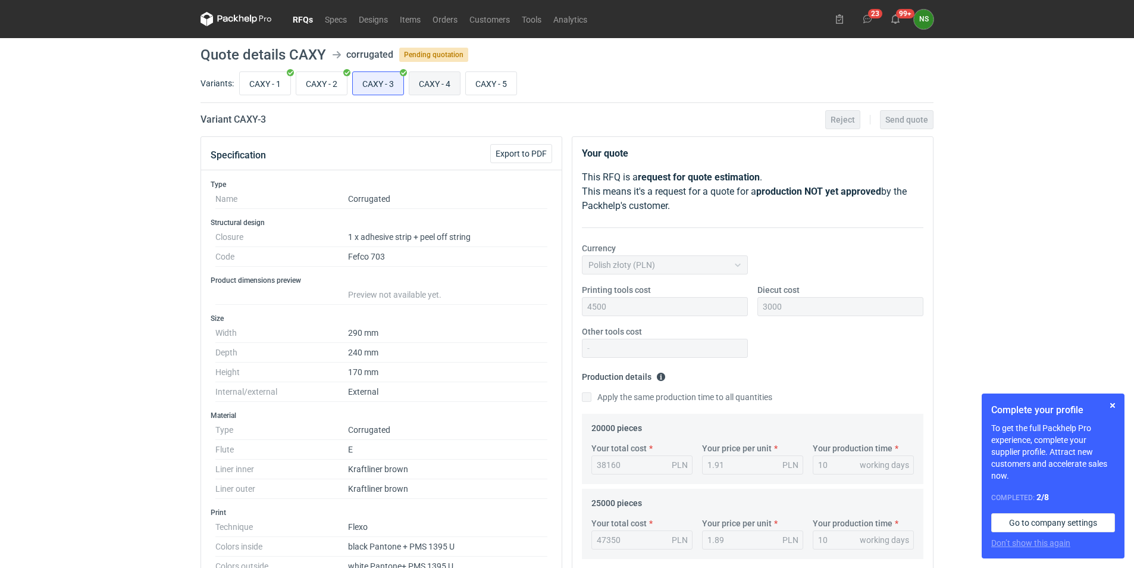
click at [424, 80] on input "CAXY - 4" at bounding box center [434, 83] width 51 height 23
radio input "true"
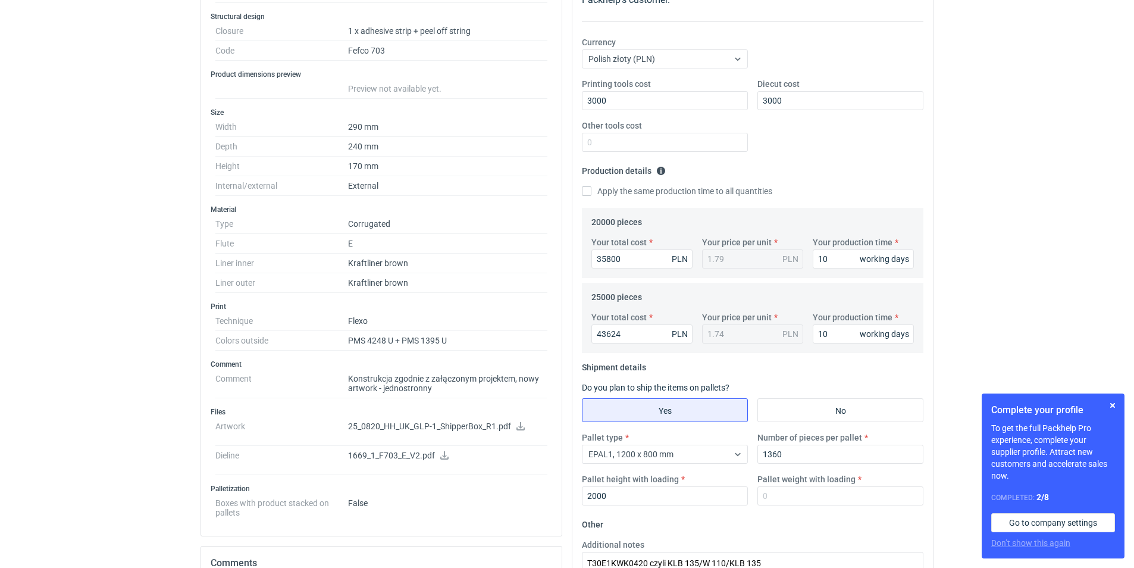
scroll to position [238, 0]
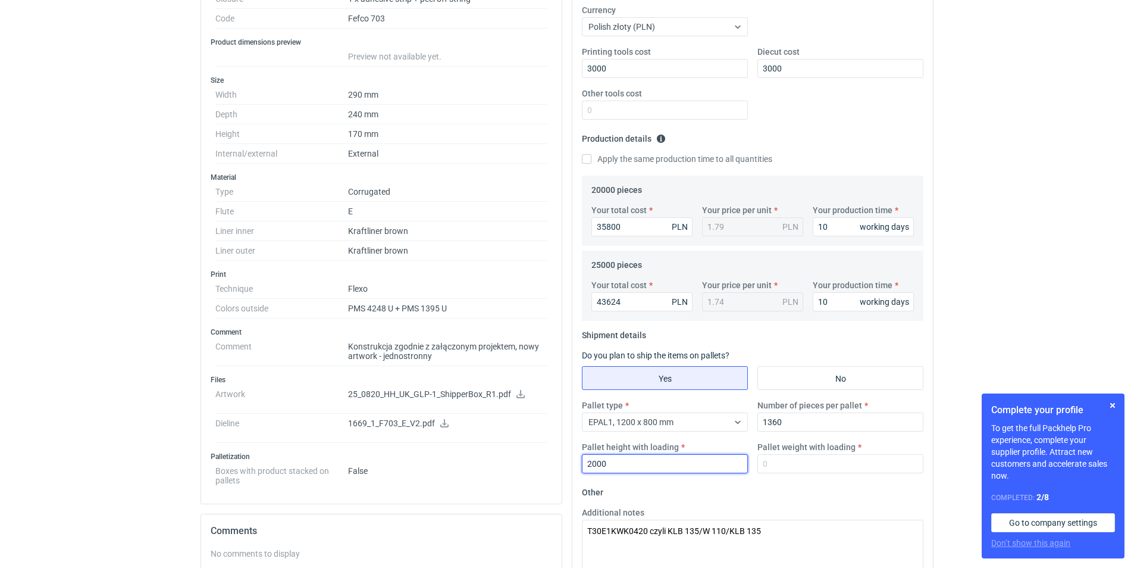
drag, startPoint x: 609, startPoint y: 461, endPoint x: 536, endPoint y: 458, distance: 73.3
click at [536, 458] on div "Specification Export to PDF Type Name Corrugated Structural design Closure 1 x …" at bounding box center [567, 348] width 743 height 901
type input "1800"
click at [824, 454] on input "Pallet weight with loading" at bounding box center [841, 463] width 166 height 19
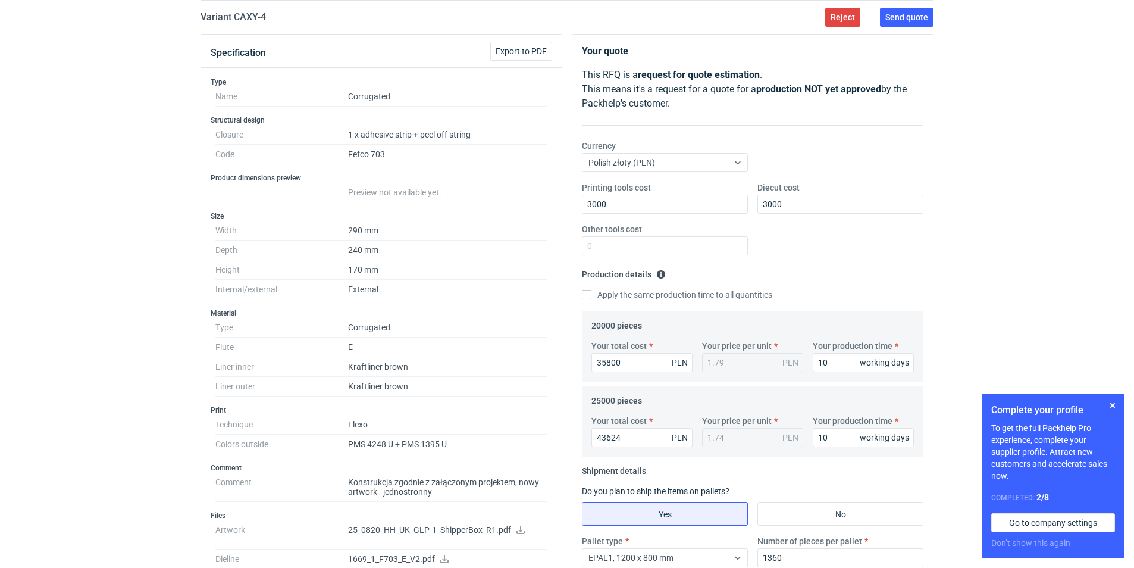
scroll to position [0, 0]
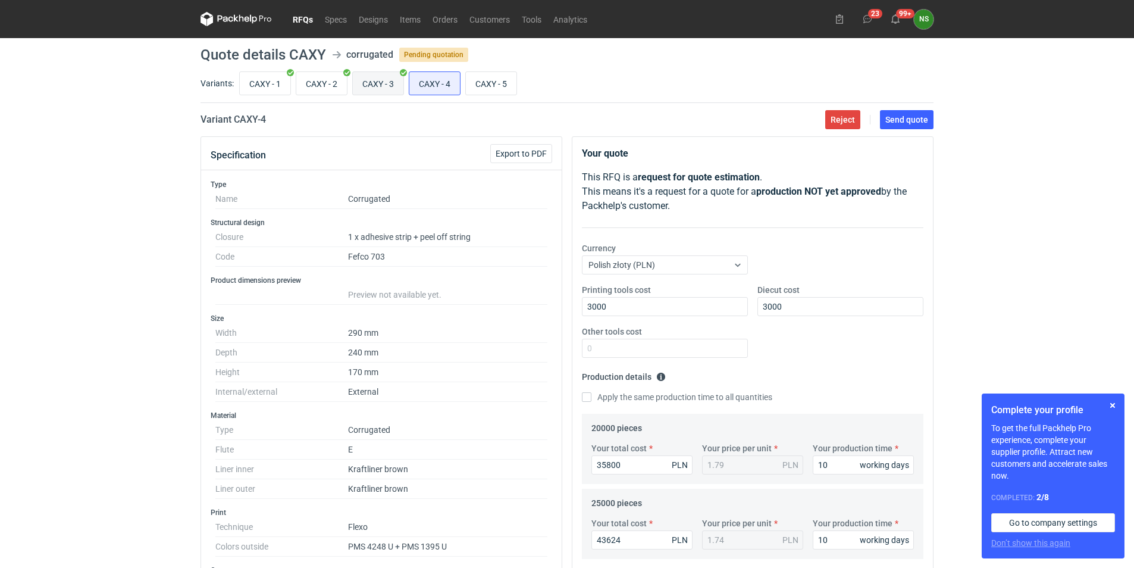
type input "320"
click at [377, 83] on input "CAXY - 3" at bounding box center [378, 83] width 51 height 23
radio input "true"
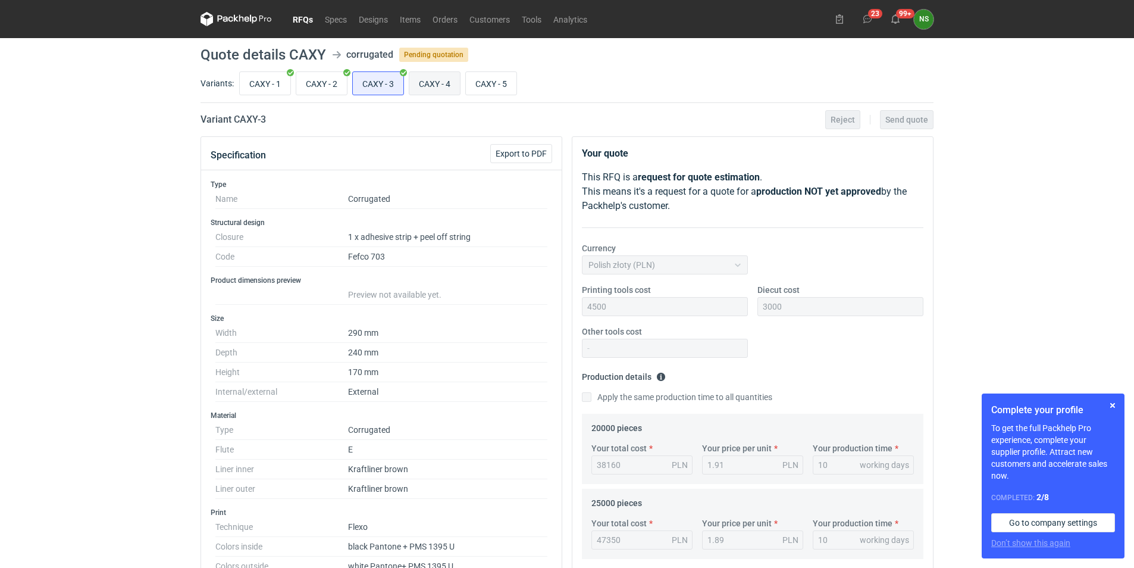
click at [430, 82] on input "CAXY - 4" at bounding box center [434, 83] width 51 height 23
radio input "true"
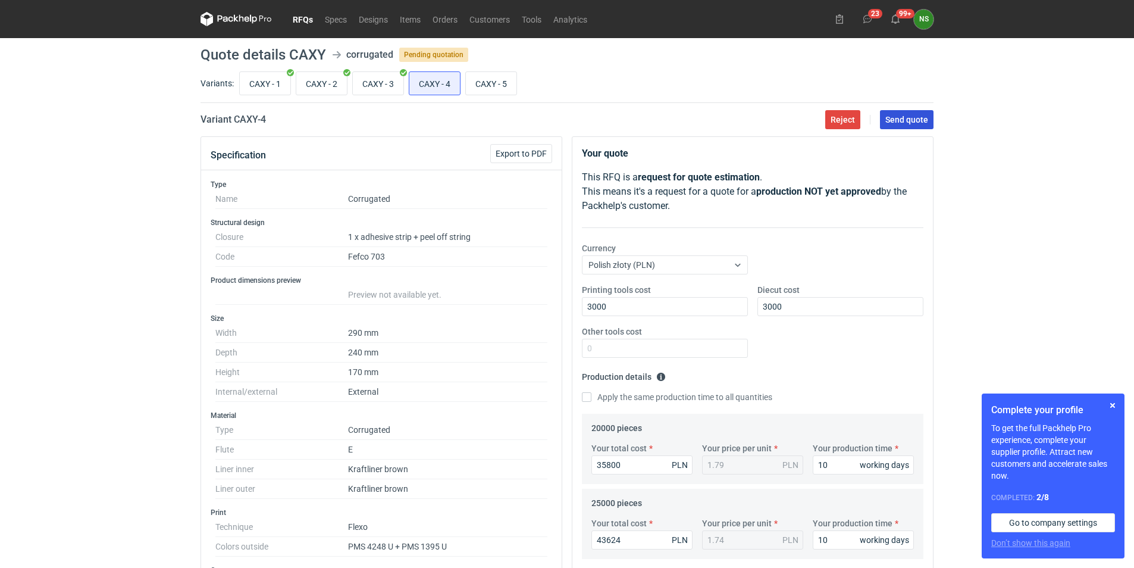
click at [905, 118] on span "Send quote" at bounding box center [907, 119] width 43 height 8
click at [491, 82] on input "CAXY - 5" at bounding box center [491, 83] width 51 height 23
radio input "true"
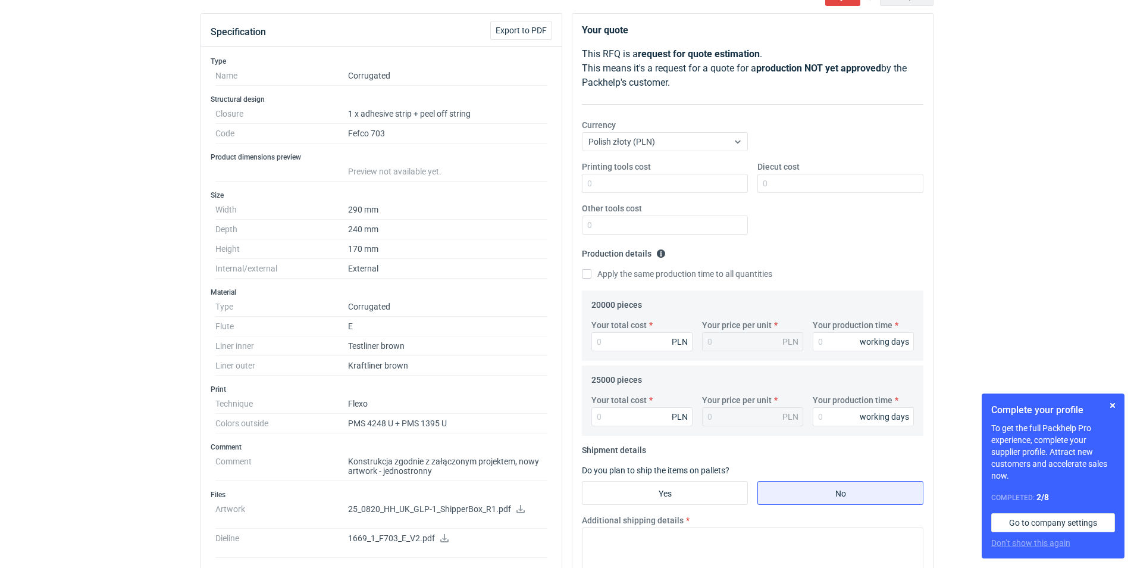
scroll to position [238, 0]
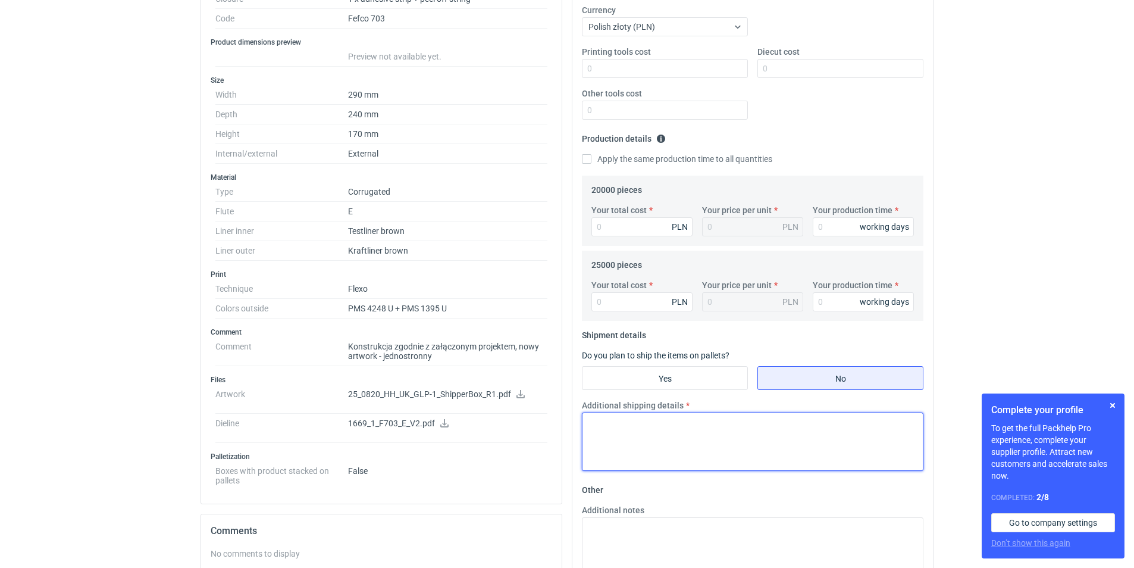
click at [665, 443] on textarea "Additional shipping details" at bounding box center [753, 441] width 342 height 58
paste textarea "T30E1KWT0437"
paste textarea "KLB 135/W 110/TL3 130"
type textarea "T30E1KWT0437 KLB 135/W 110/TL3 130"
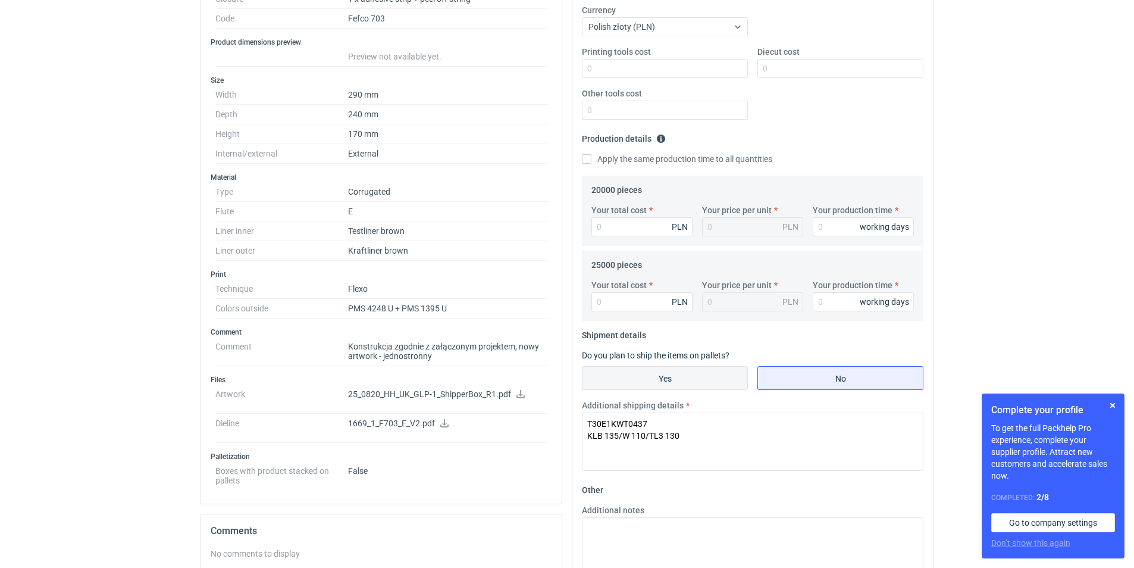
click at [676, 377] on input "Yes" at bounding box center [665, 378] width 165 height 23
radio input "true"
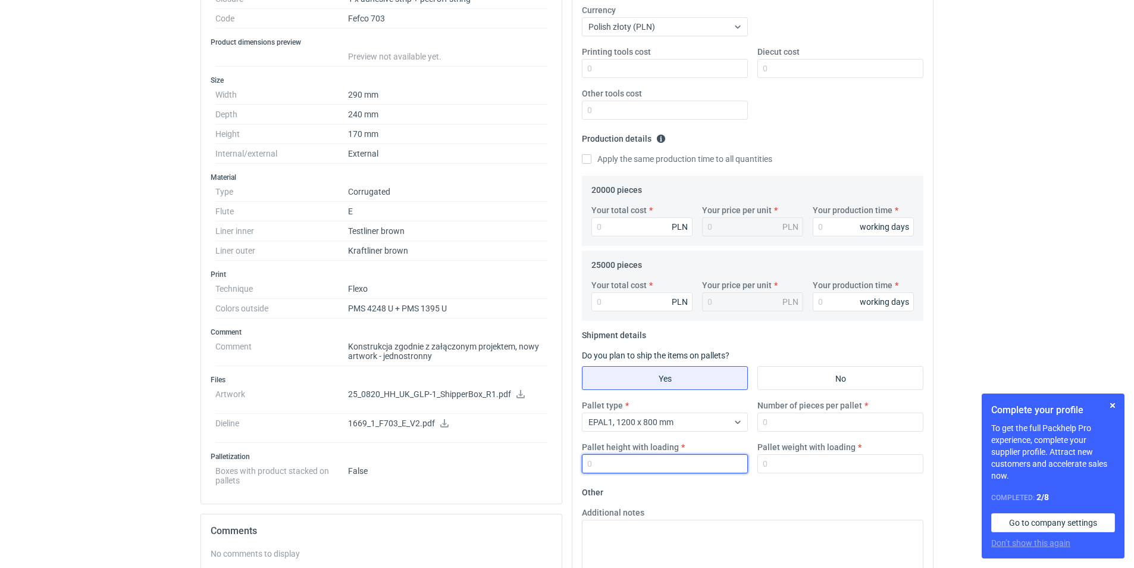
click at [637, 454] on input "Pallet height with loading" at bounding box center [665, 463] width 166 height 19
type input "1800"
click at [773, 465] on input "Pallet weight with loading" at bounding box center [841, 463] width 166 height 19
type input "320"
click at [830, 232] on input "Your production time" at bounding box center [863, 226] width 101 height 19
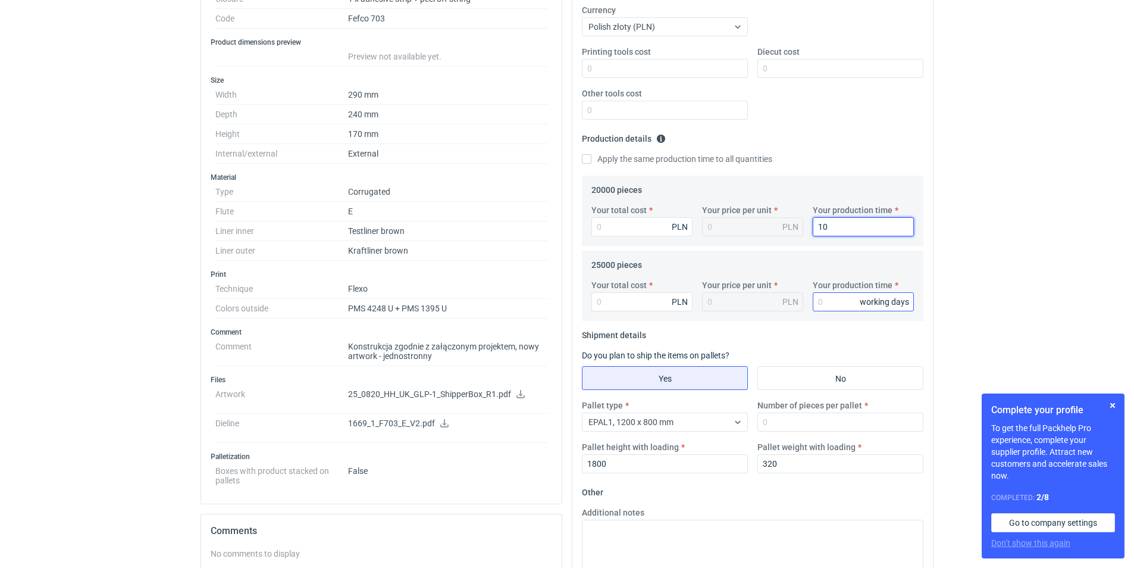
type input "10"
click at [832, 305] on input "Your production time" at bounding box center [863, 301] width 101 height 19
type input "10"
click at [627, 227] on input "Your total cost" at bounding box center [642, 226] width 101 height 19
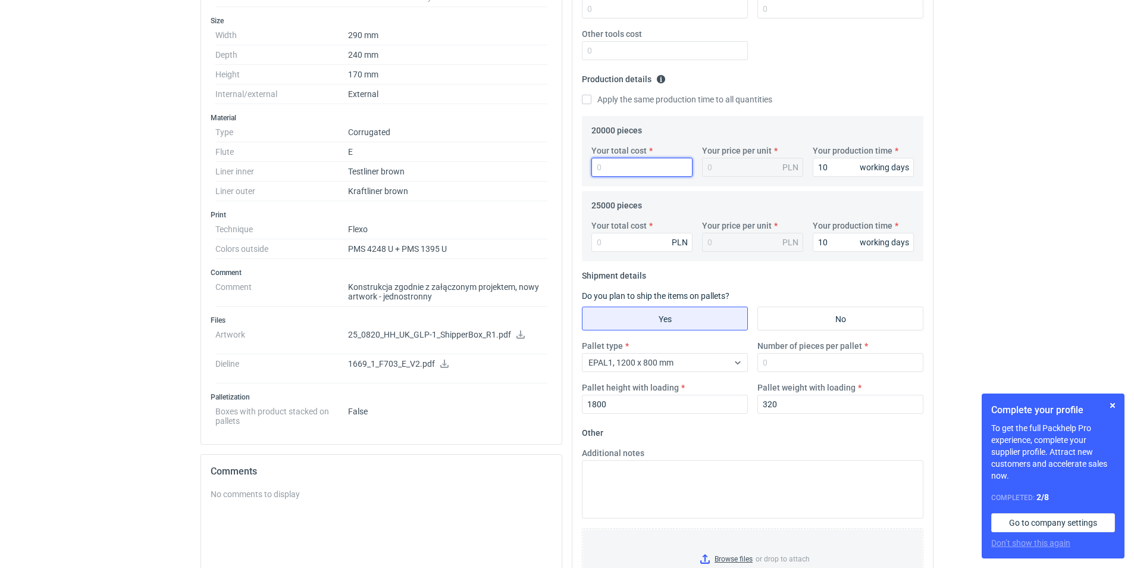
paste input "31700.00"
type input "31700.00"
type input "1.59"
type input "31700.00"
click at [636, 249] on input "Your total cost" at bounding box center [642, 242] width 101 height 19
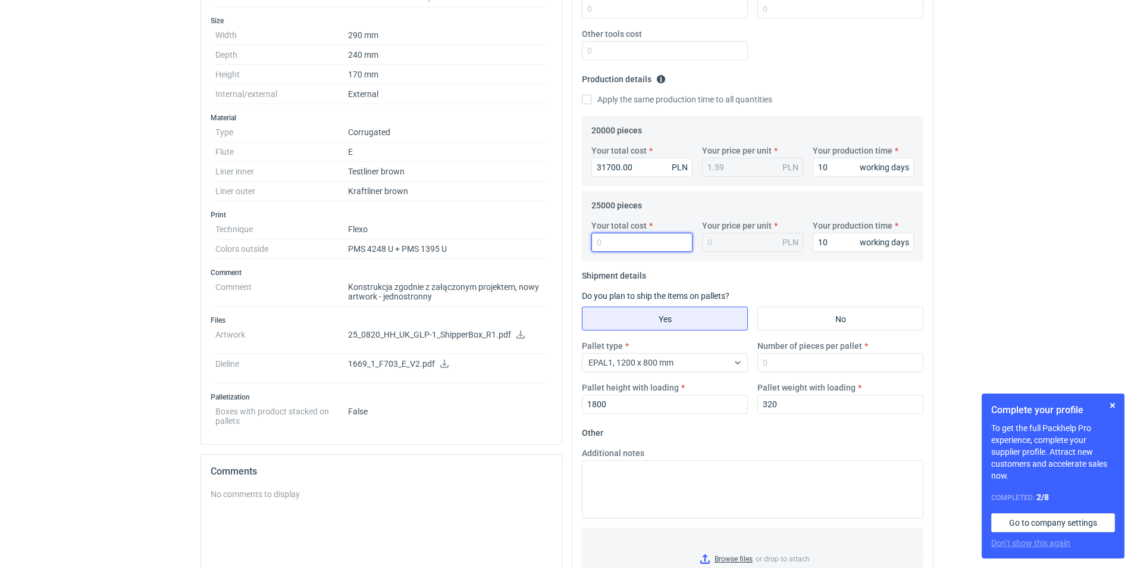
paste input "39375.00"
type input "39375.00"
type input "1.58"
type input "39375.00"
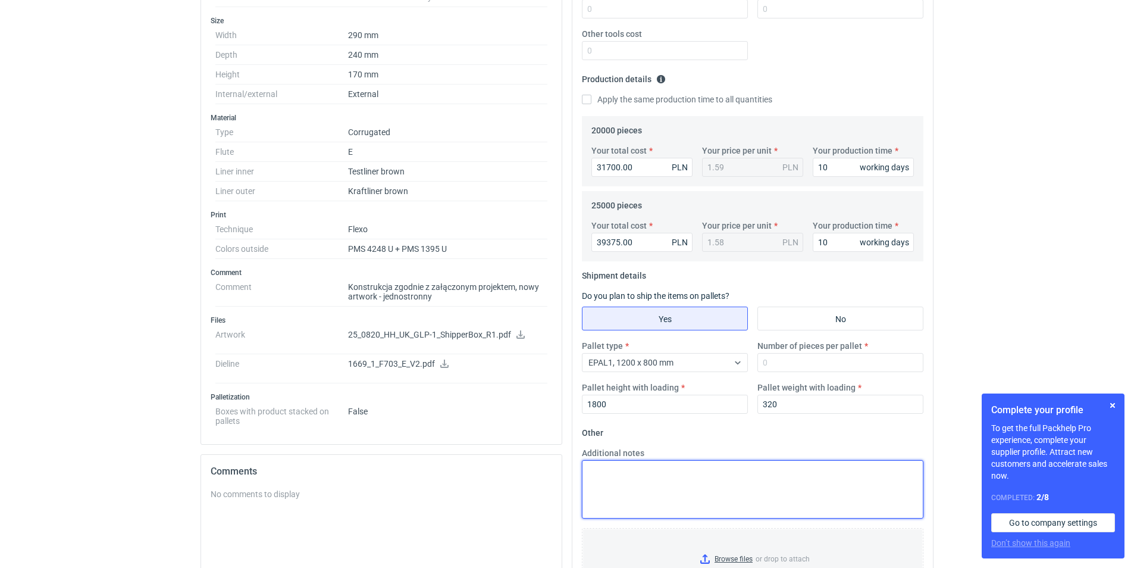
click at [692, 480] on textarea "Additional notes" at bounding box center [753, 489] width 342 height 58
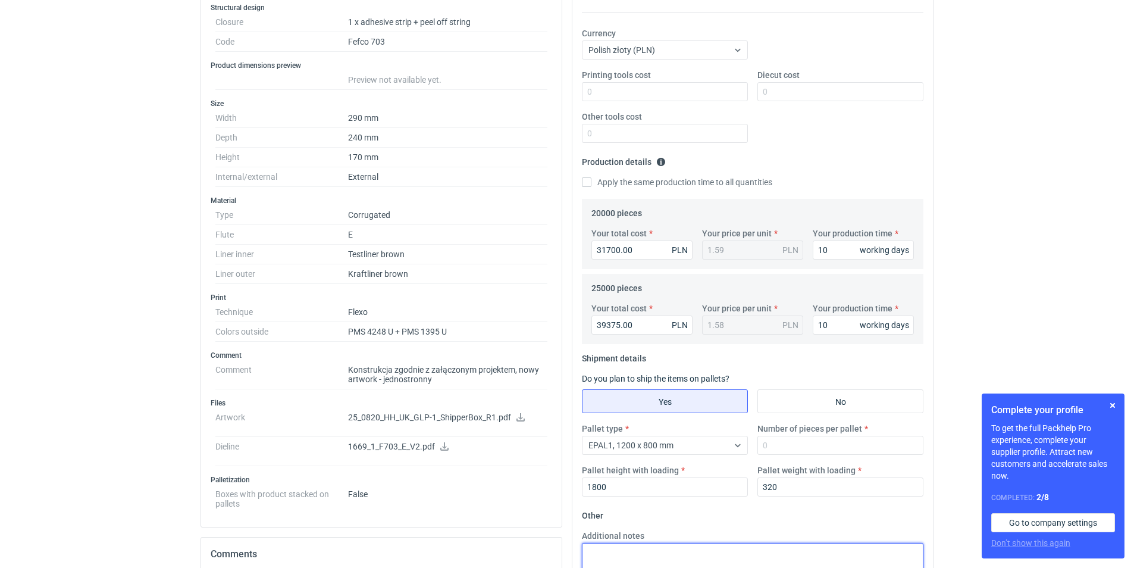
scroll to position [0, 0]
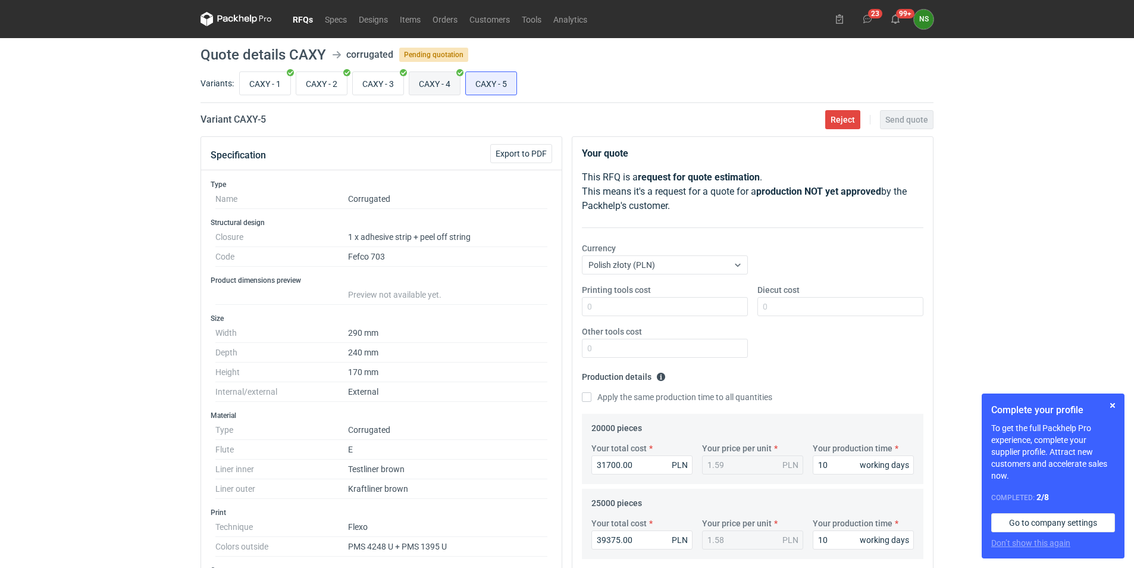
click at [442, 79] on input "CAXY - 4" at bounding box center [434, 83] width 51 height 23
radio input "true"
click at [491, 88] on input "CAXY - 5" at bounding box center [491, 83] width 51 height 23
radio input "true"
click at [439, 82] on input "CAXY - 4" at bounding box center [434, 83] width 51 height 23
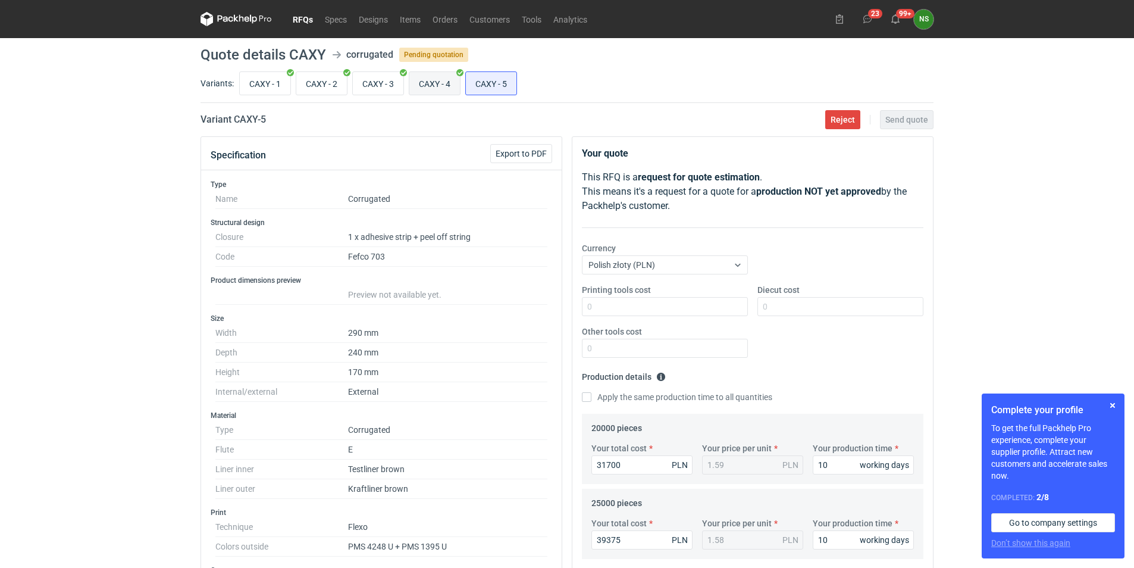
radio input "true"
click at [490, 85] on input "CAXY - 5" at bounding box center [491, 83] width 51 height 23
radio input "true"
click at [635, 307] on input "Printing tools cost" at bounding box center [665, 306] width 166 height 19
type input "3000"
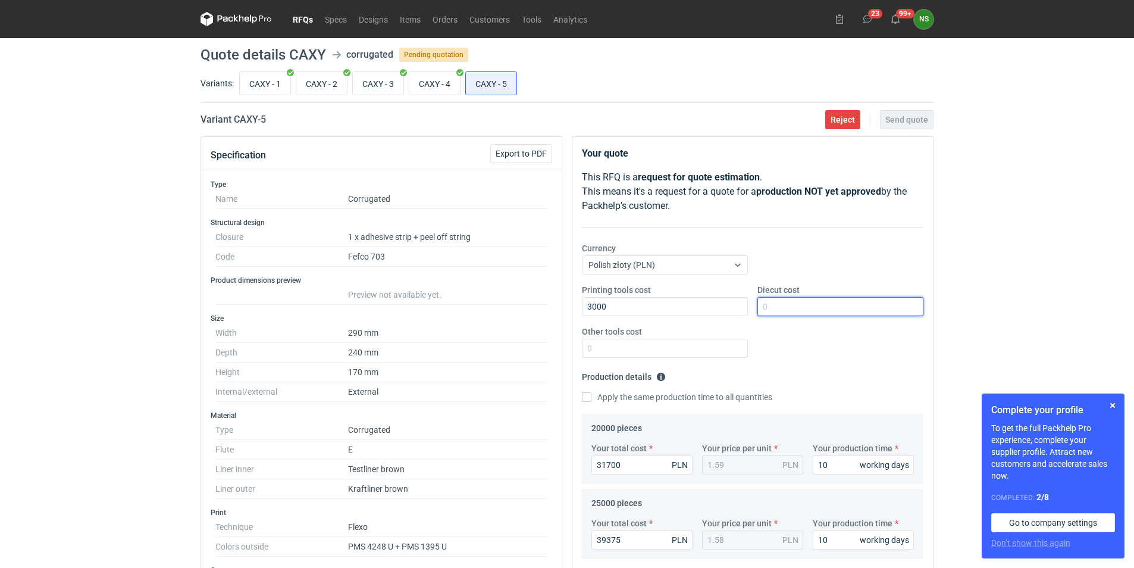
click at [780, 305] on input "Diecut cost" at bounding box center [841, 306] width 166 height 19
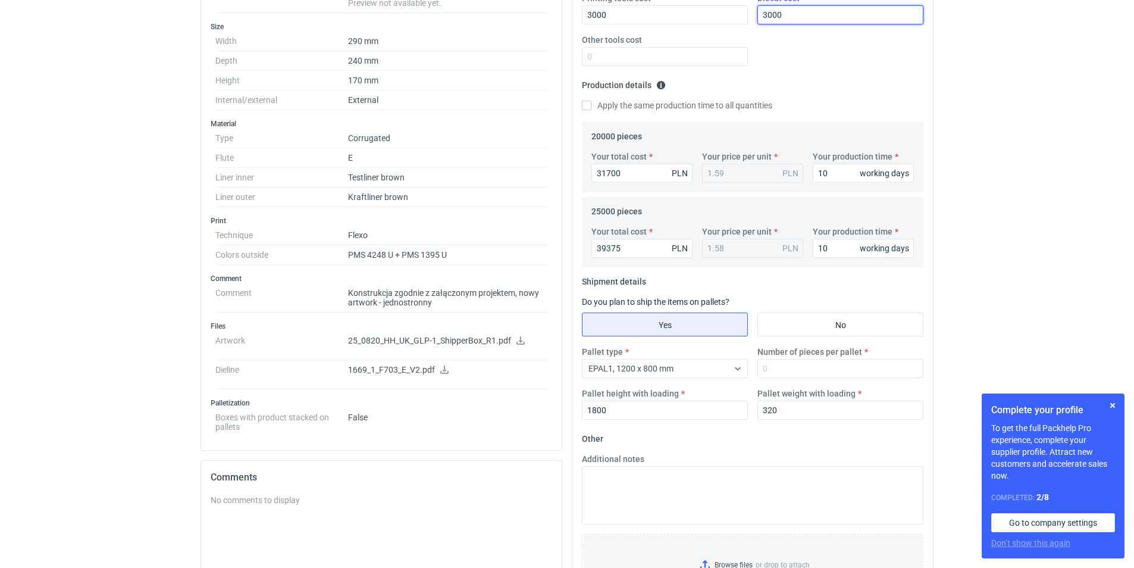
scroll to position [357, 0]
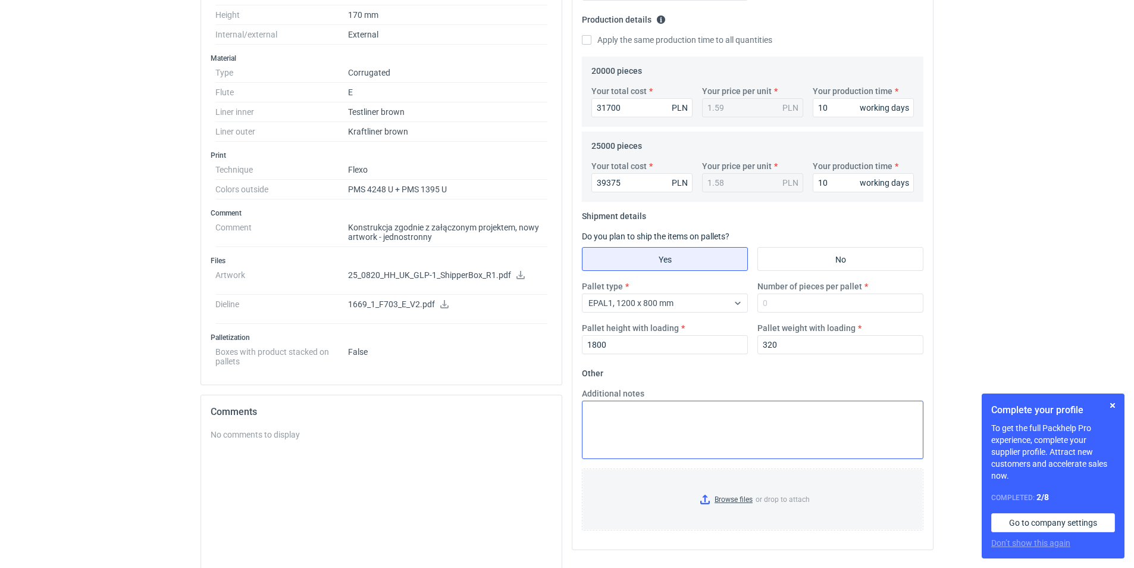
type input "3000"
click at [661, 439] on textarea "Additional notes" at bounding box center [753, 430] width 342 height 58
click at [627, 409] on textarea "Additional notes" at bounding box center [753, 430] width 342 height 58
paste textarea "T30E1KWT0437"
paste textarea "KLB 135/W 110/TL3 130"
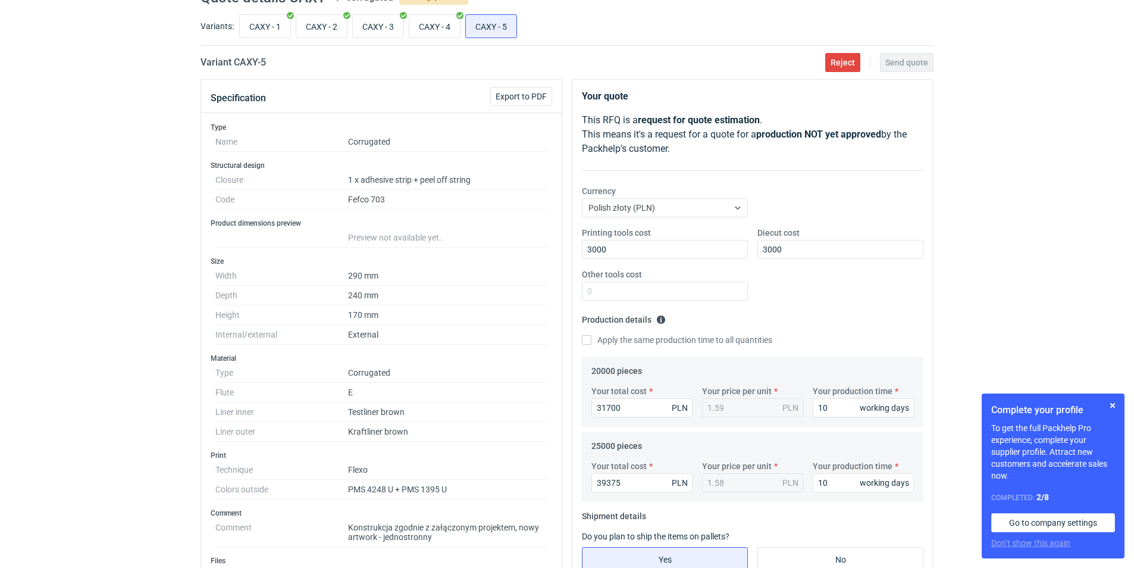
scroll to position [0, 0]
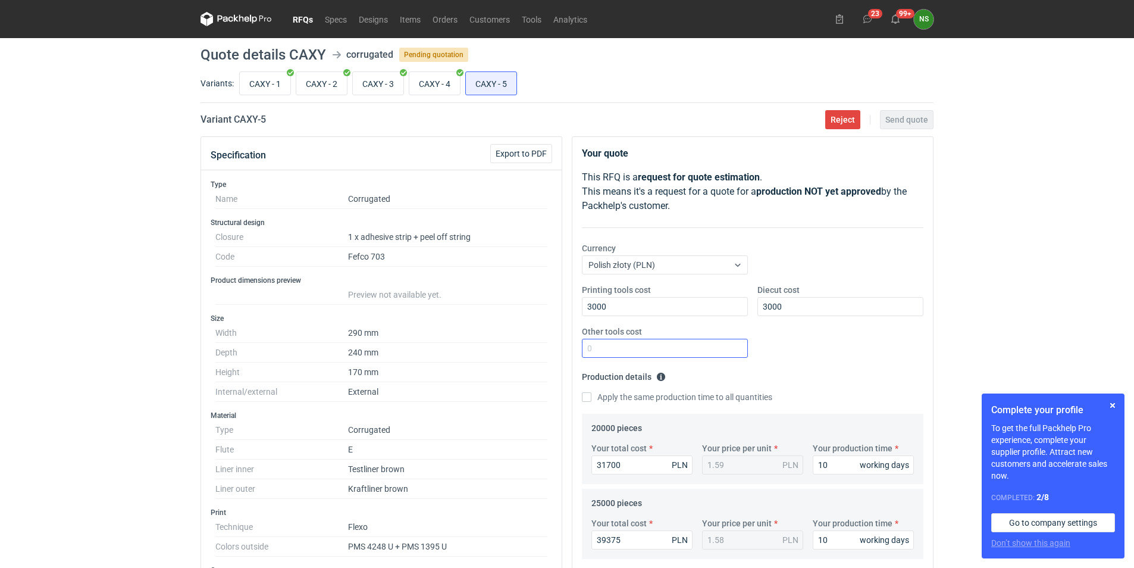
type textarea "T30E1KWT0437 KLB 135/W 110/TL3 130"
click at [695, 343] on input "Other tools cost" at bounding box center [665, 348] width 166 height 19
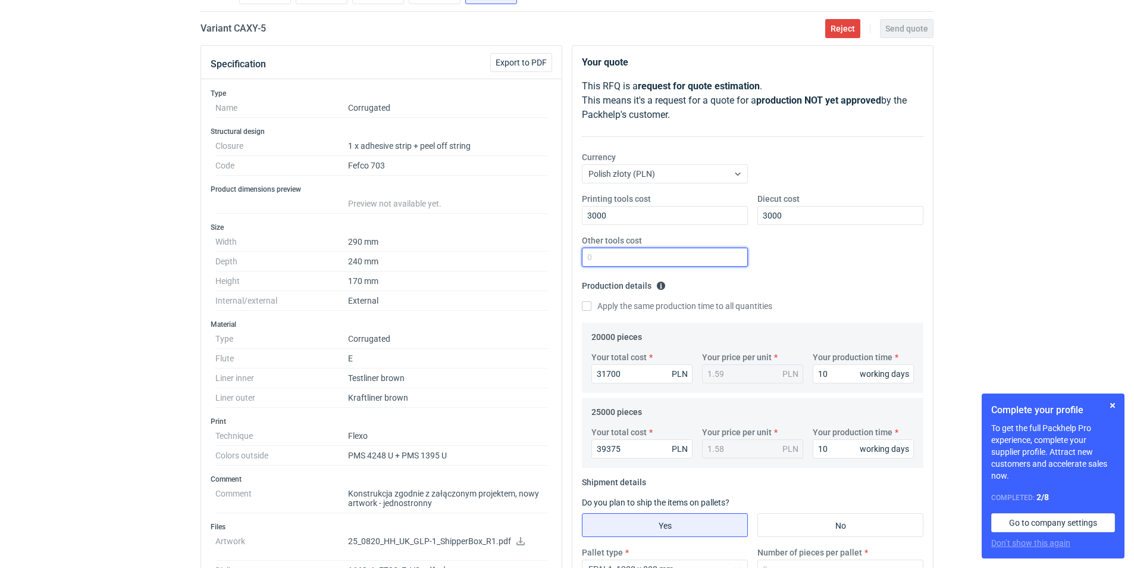
scroll to position [238, 0]
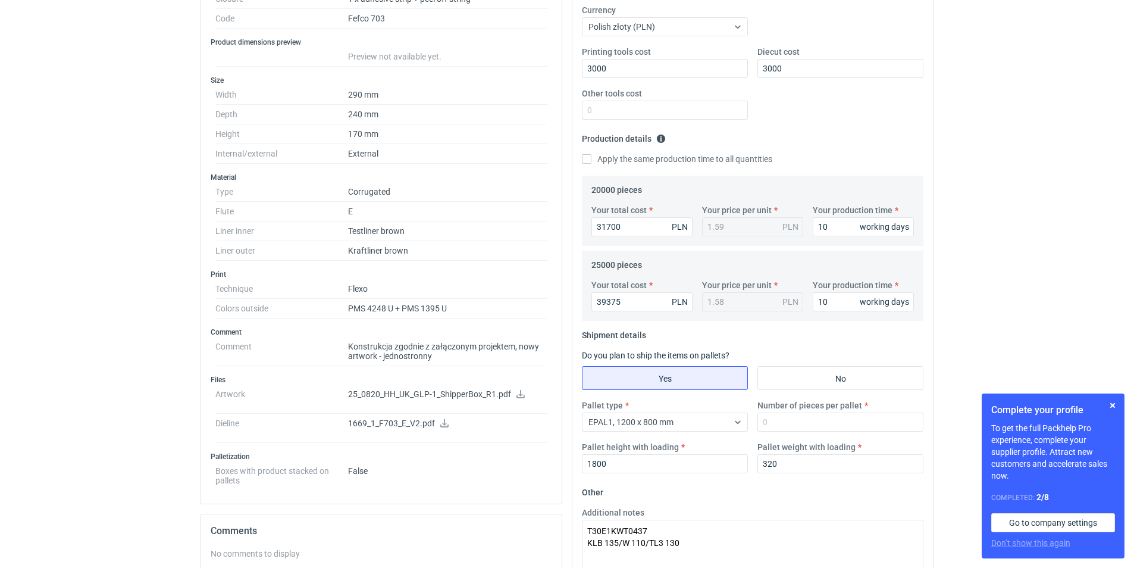
click at [674, 496] on fieldset "Other Additional notes T30E1KWT0437 KLB 135/W 110/TL3 130 Browse files or drop …" at bounding box center [753, 571] width 342 height 176
click at [633, 463] on input "1800" at bounding box center [665, 463] width 166 height 19
click at [630, 305] on input "39375" at bounding box center [642, 301] width 101 height 19
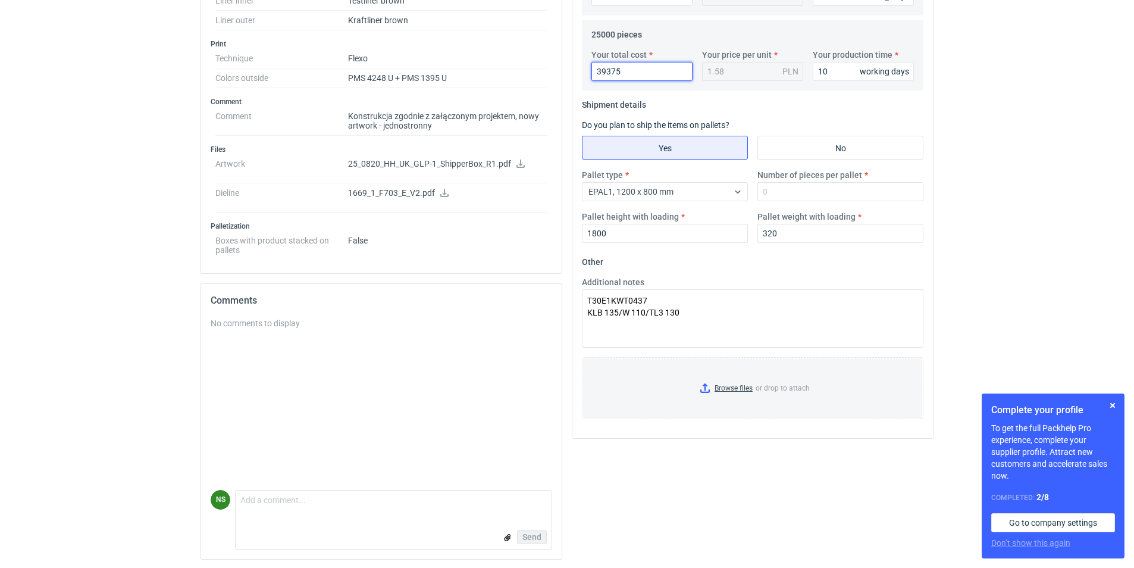
scroll to position [470, 0]
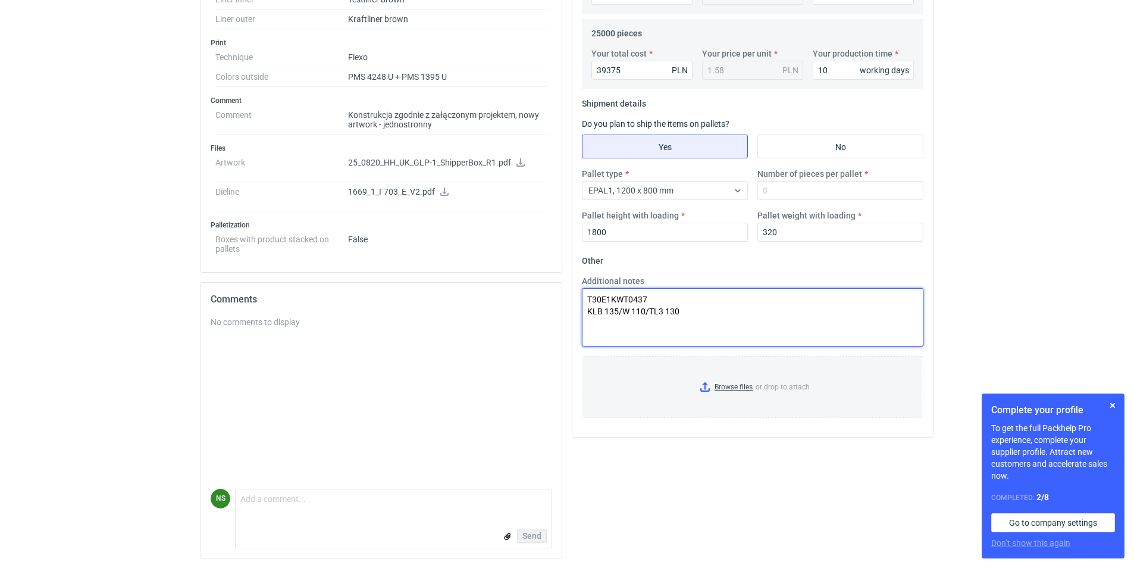
drag, startPoint x: 781, startPoint y: 328, endPoint x: 788, endPoint y: 323, distance: 8.9
click at [781, 328] on textarea "T30E1KWT0437 KLB 135/W 110/TL3 130" at bounding box center [753, 317] width 342 height 58
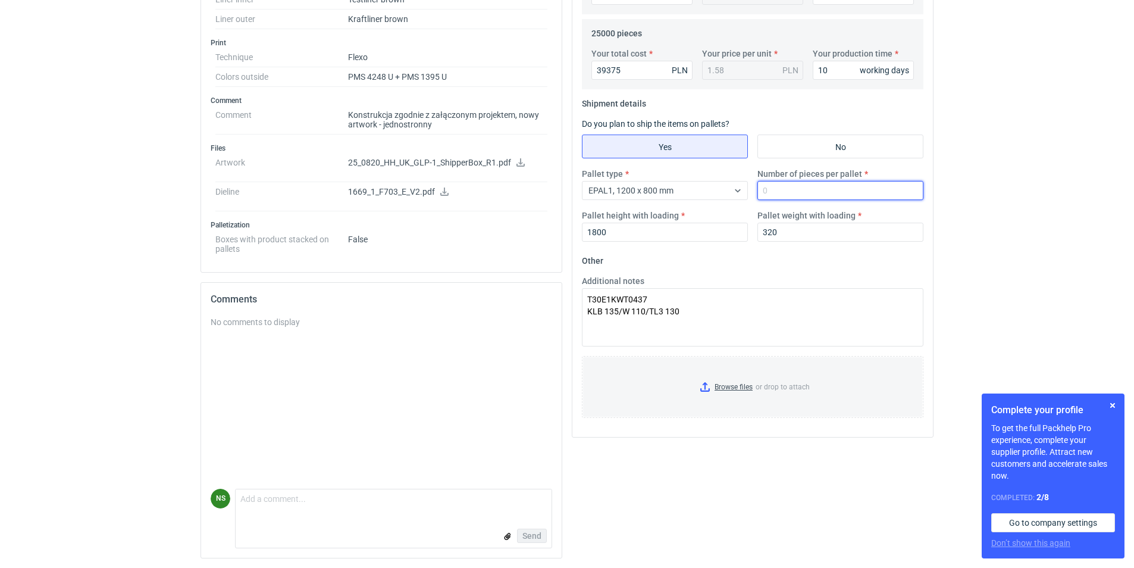
click at [779, 193] on input "Number of pieces per pallet" at bounding box center [841, 190] width 166 height 19
type input "1360"
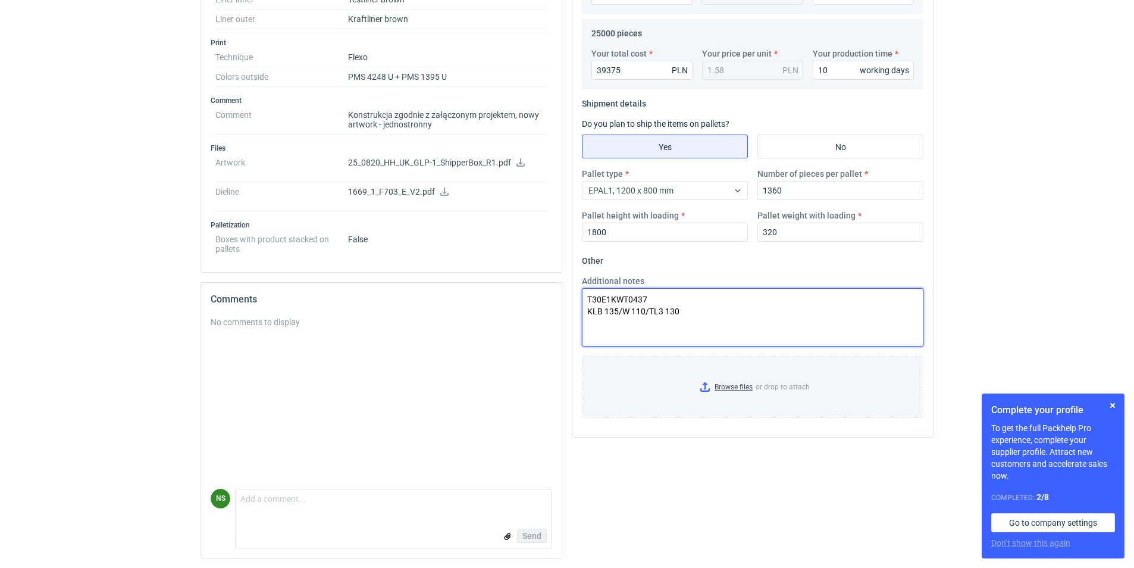
click at [711, 312] on textarea "T30E1KWT0437 KLB 135/W 110/TL3 130" at bounding box center [753, 317] width 342 height 58
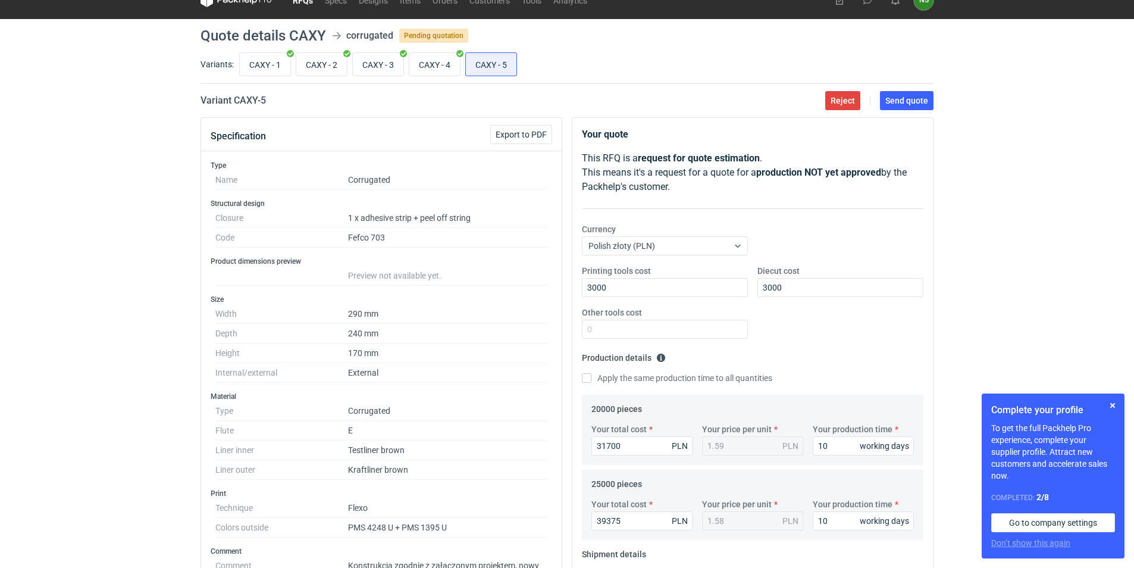
scroll to position [0, 0]
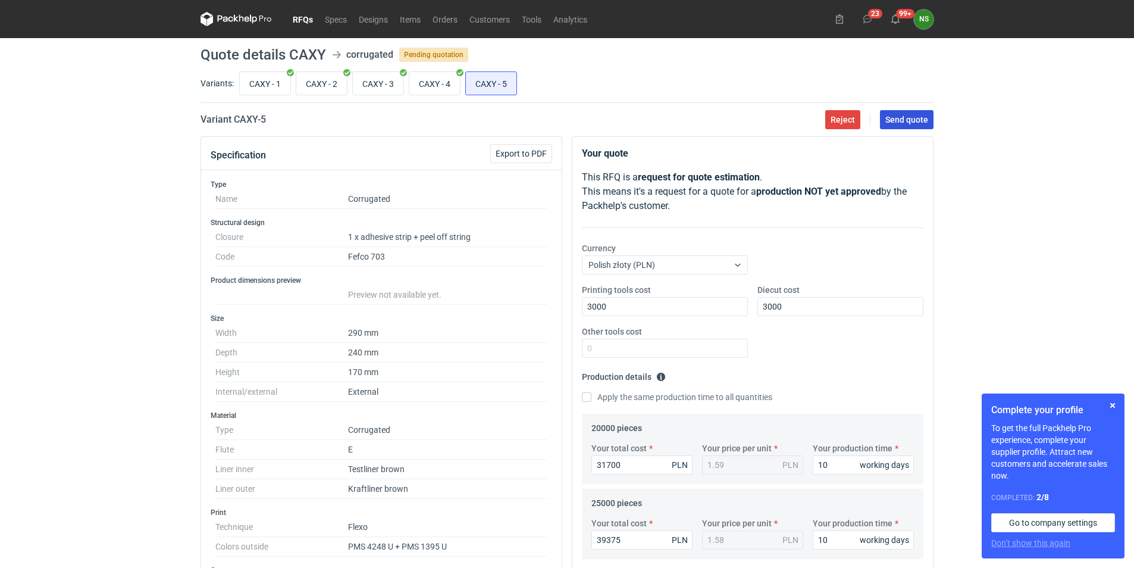
click at [912, 119] on span "Send quote" at bounding box center [907, 119] width 43 height 8
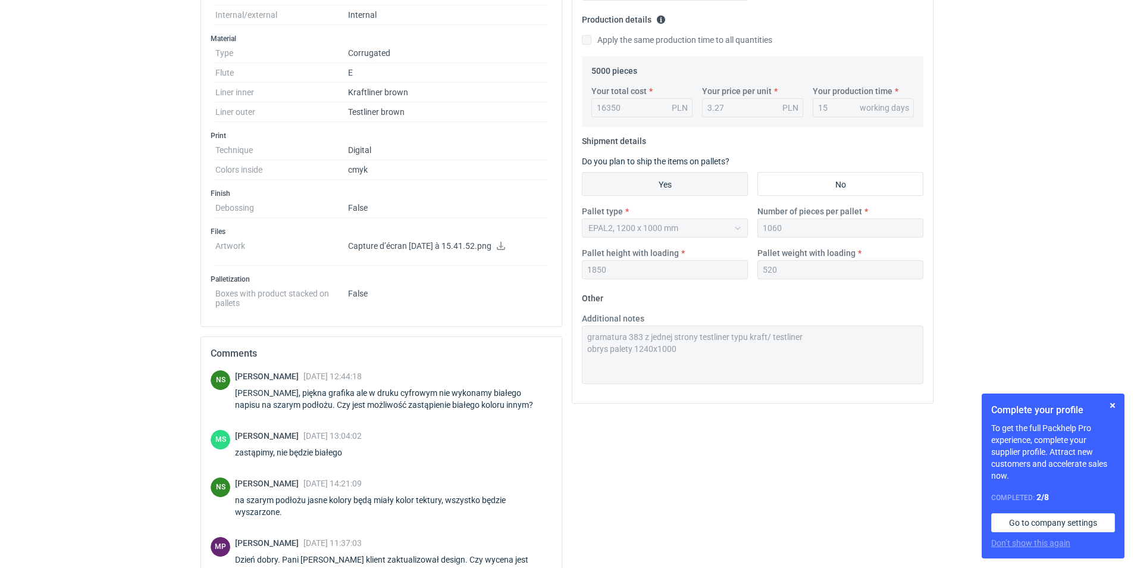
scroll to position [301, 0]
